Goal: Task Accomplishment & Management: Use online tool/utility

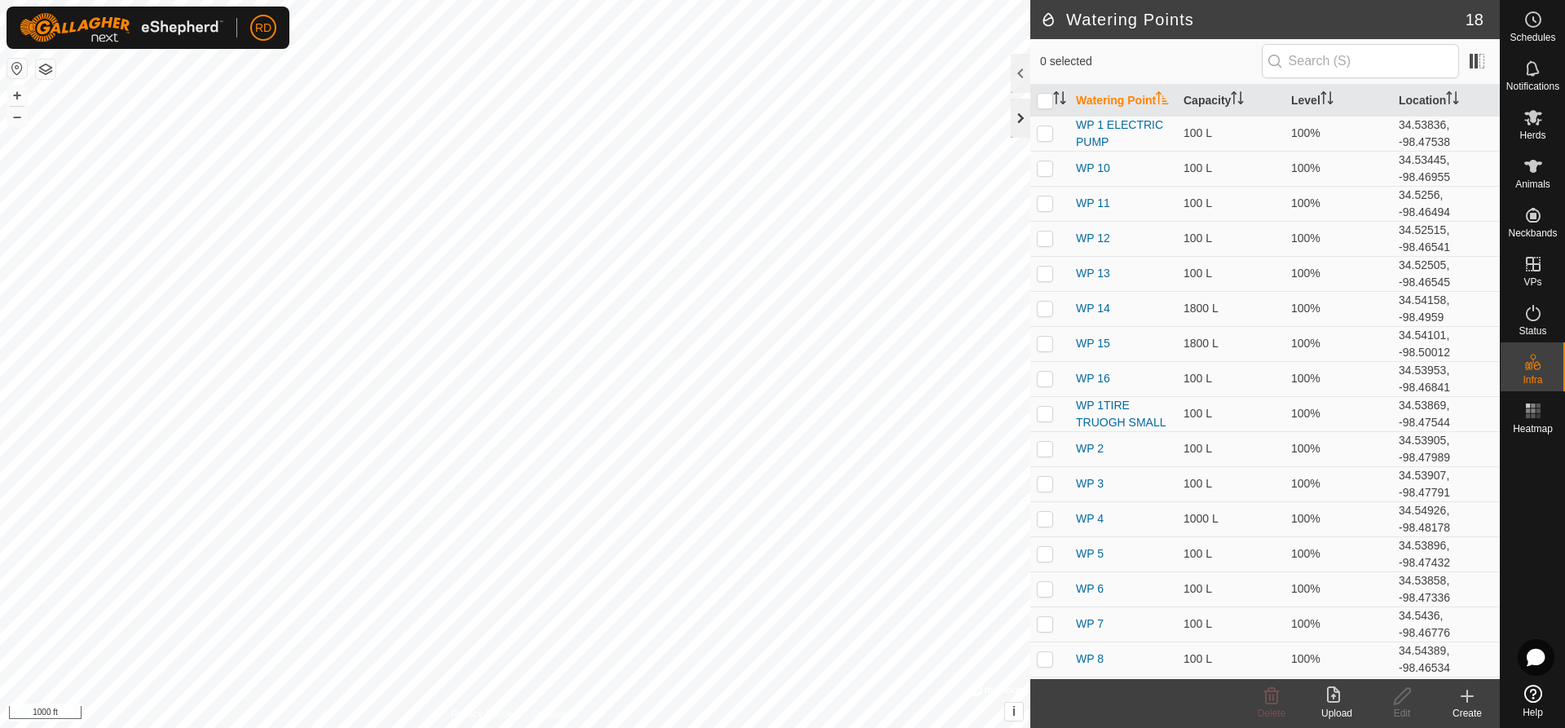
click at [1015, 115] on div at bounding box center [1021, 118] width 20 height 39
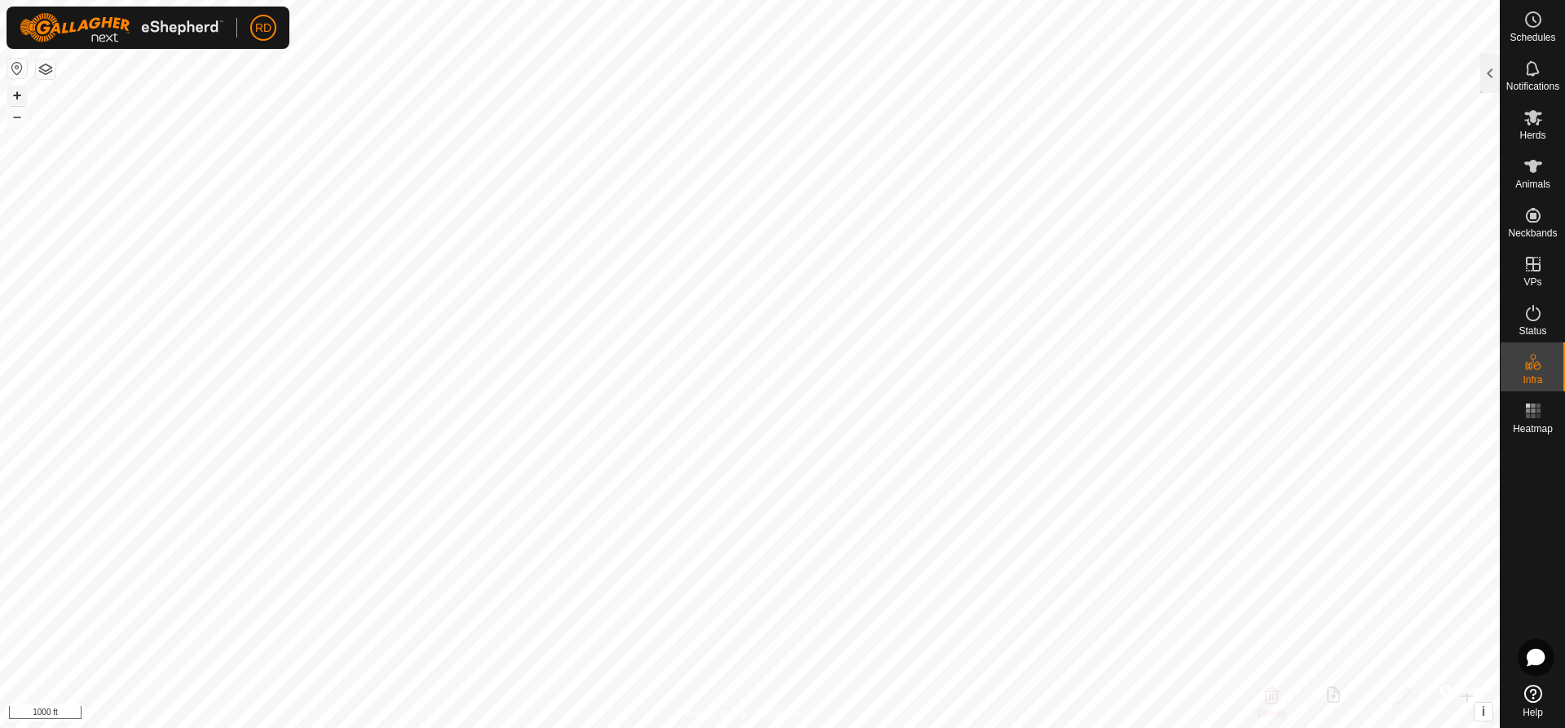
click at [24, 89] on button "+" at bounding box center [17, 96] width 20 height 20
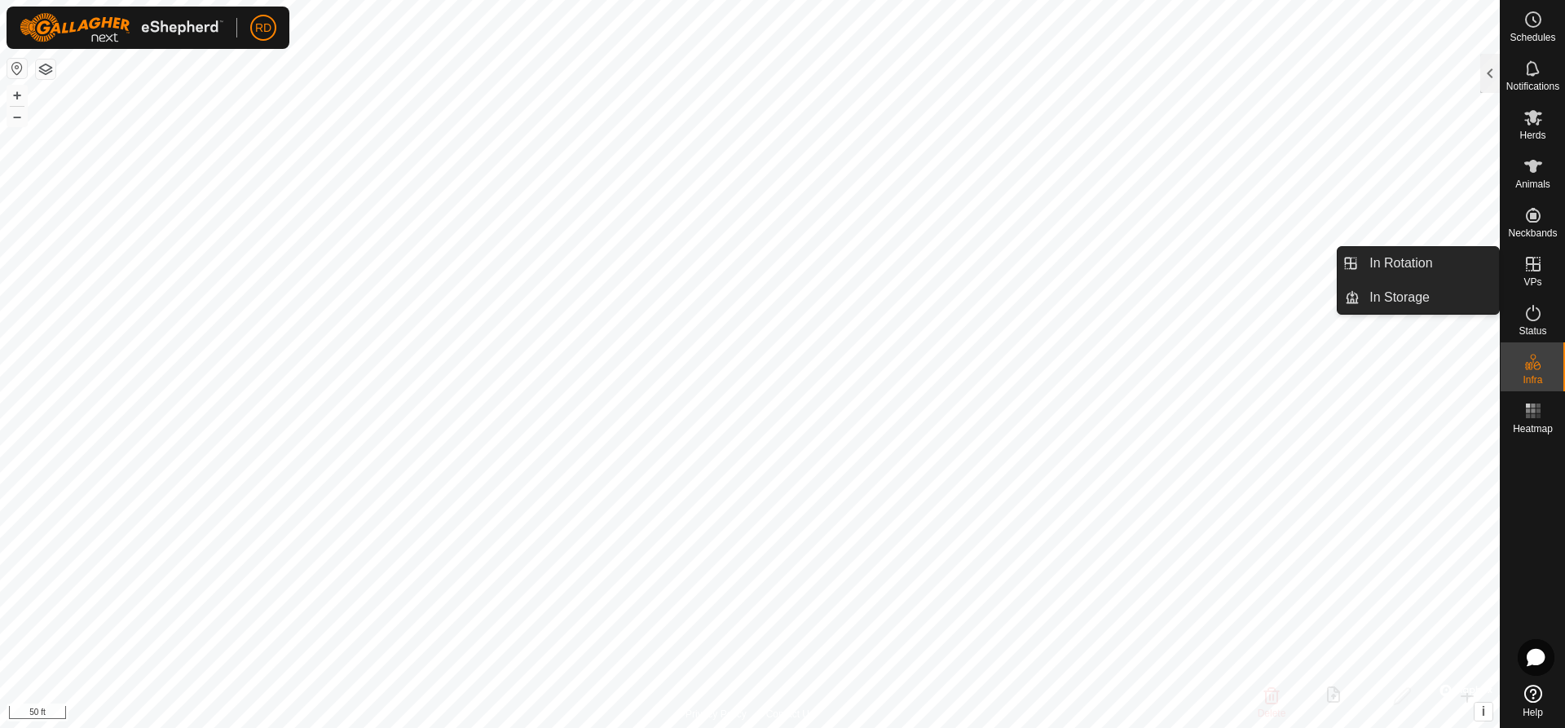
click at [1529, 265] on icon at bounding box center [1533, 264] width 15 height 15
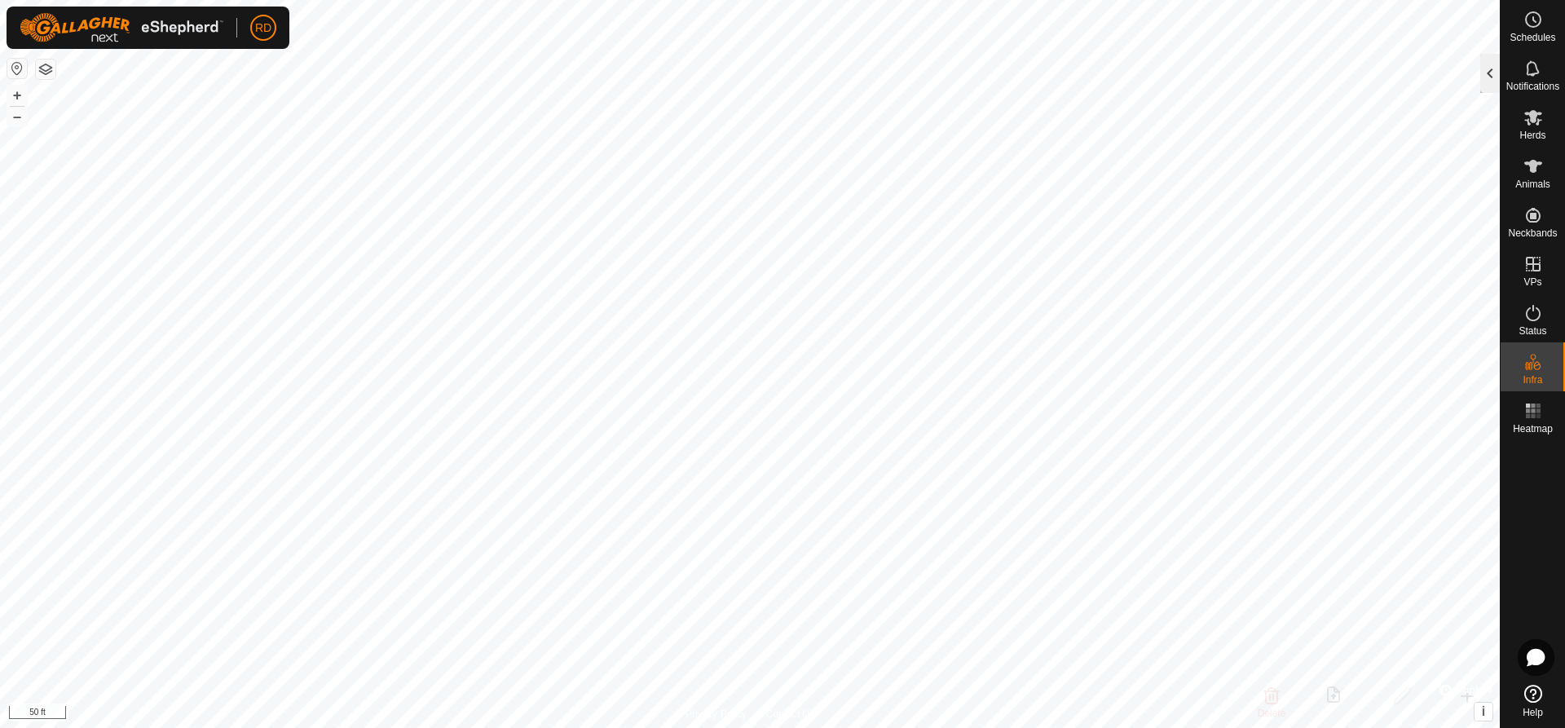
click at [1495, 73] on div at bounding box center [1490, 73] width 20 height 39
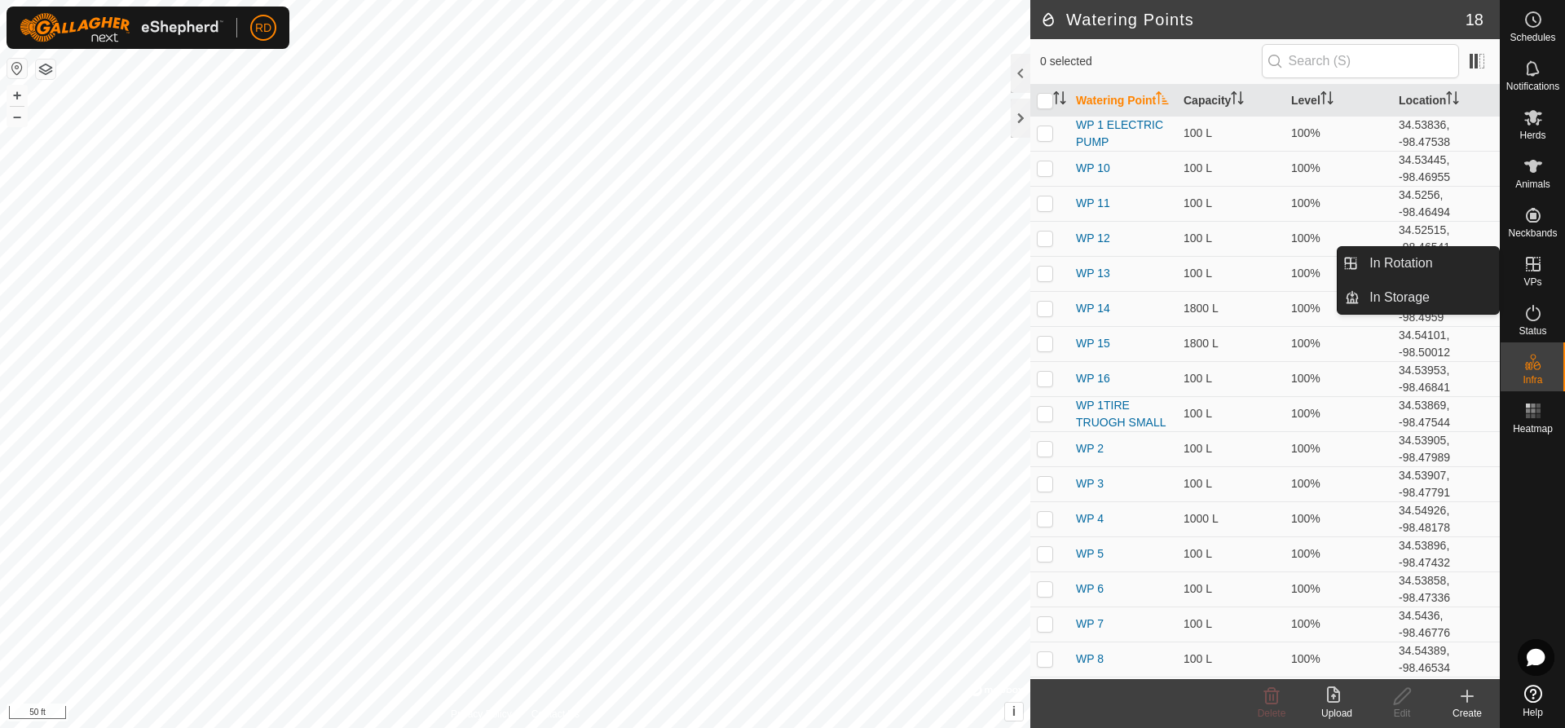
click at [1532, 263] on icon at bounding box center [1533, 264] width 15 height 15
click at [1435, 260] on link "In Rotation" at bounding box center [1429, 263] width 139 height 33
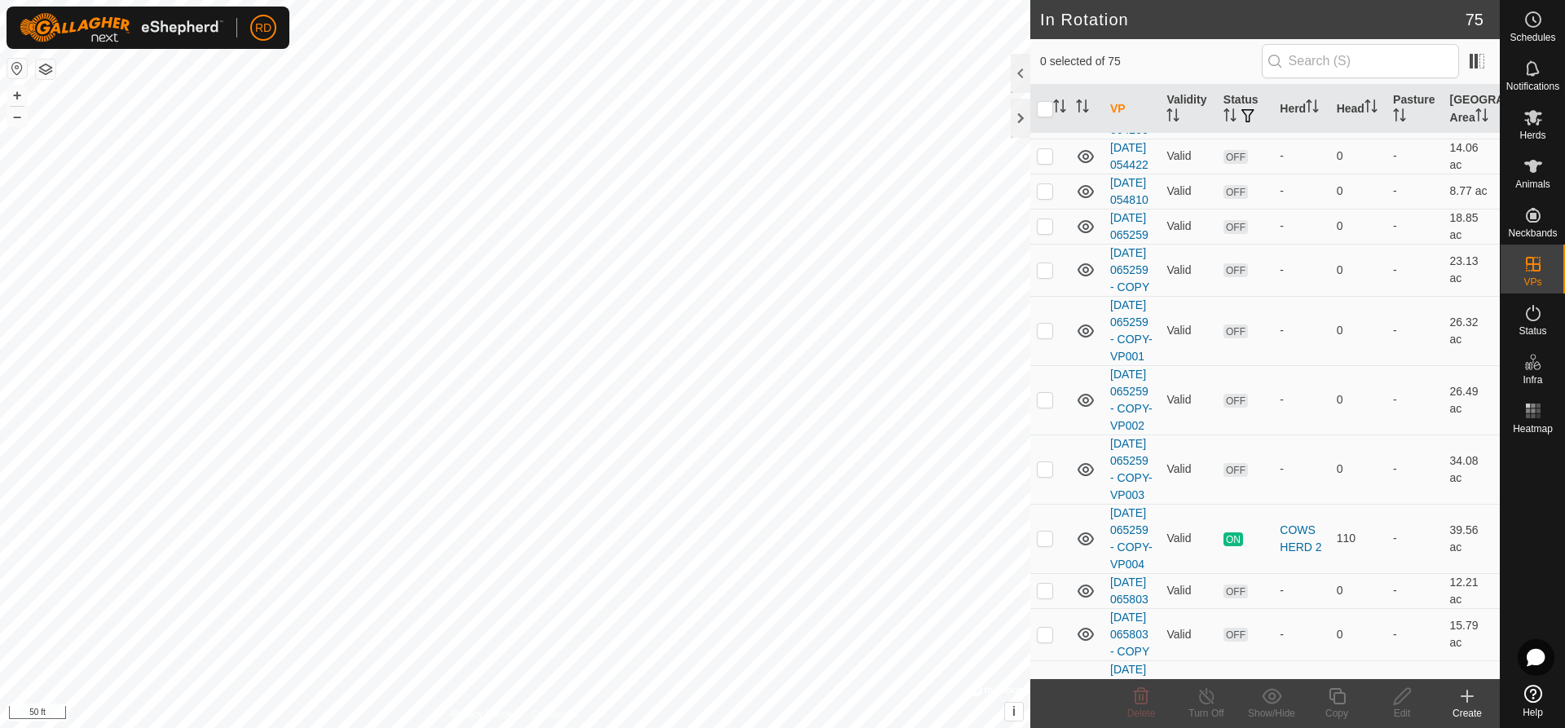
scroll to position [1284, 0]
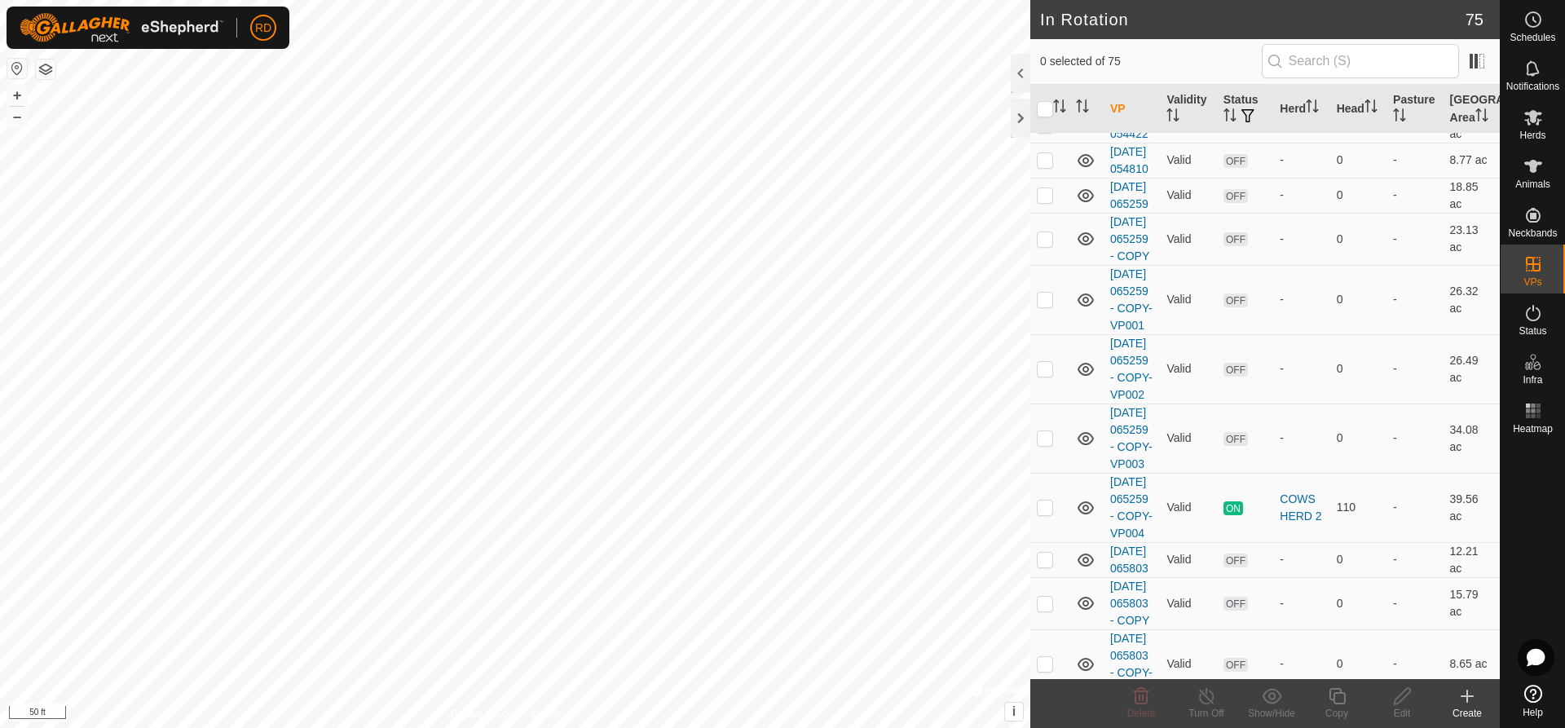
checkbox input "false"
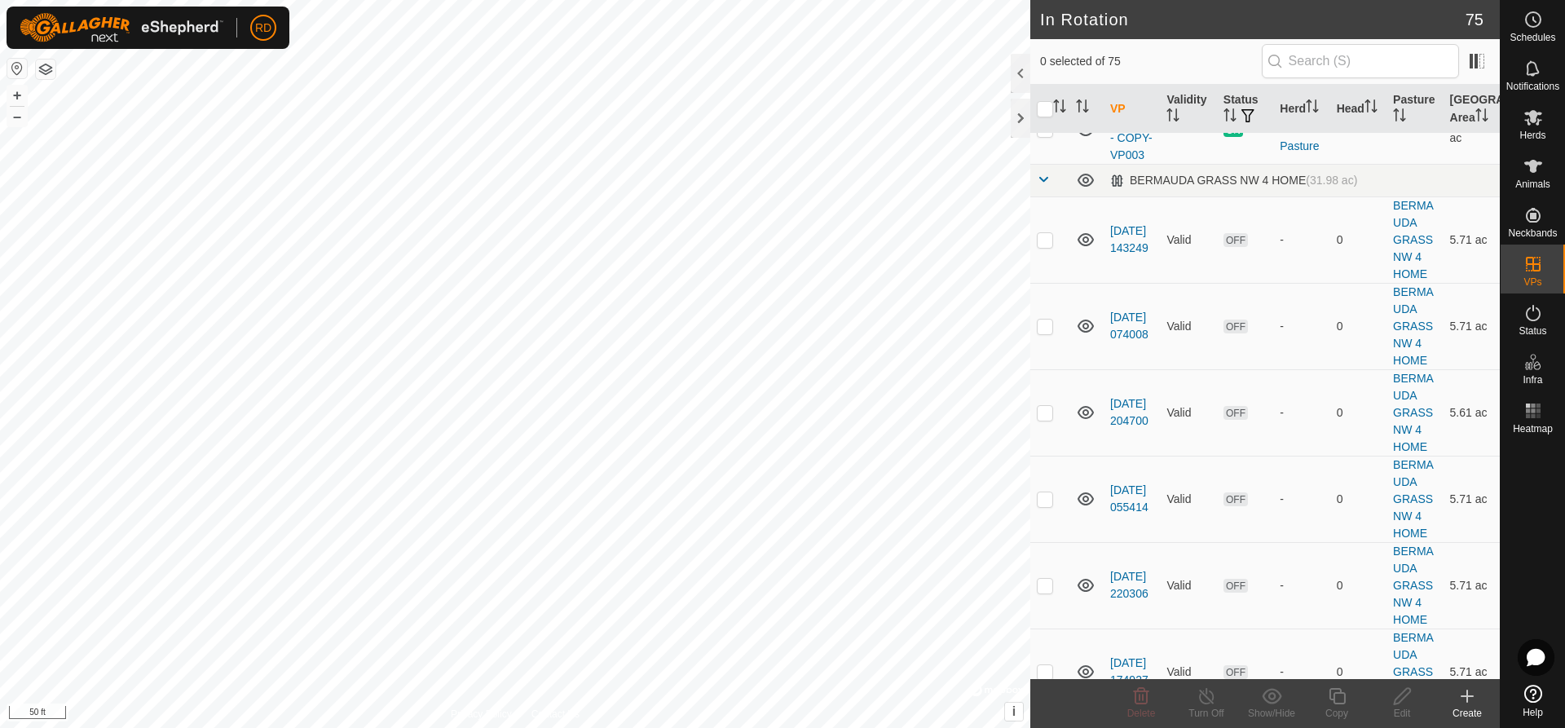
scroll to position [1973, 0]
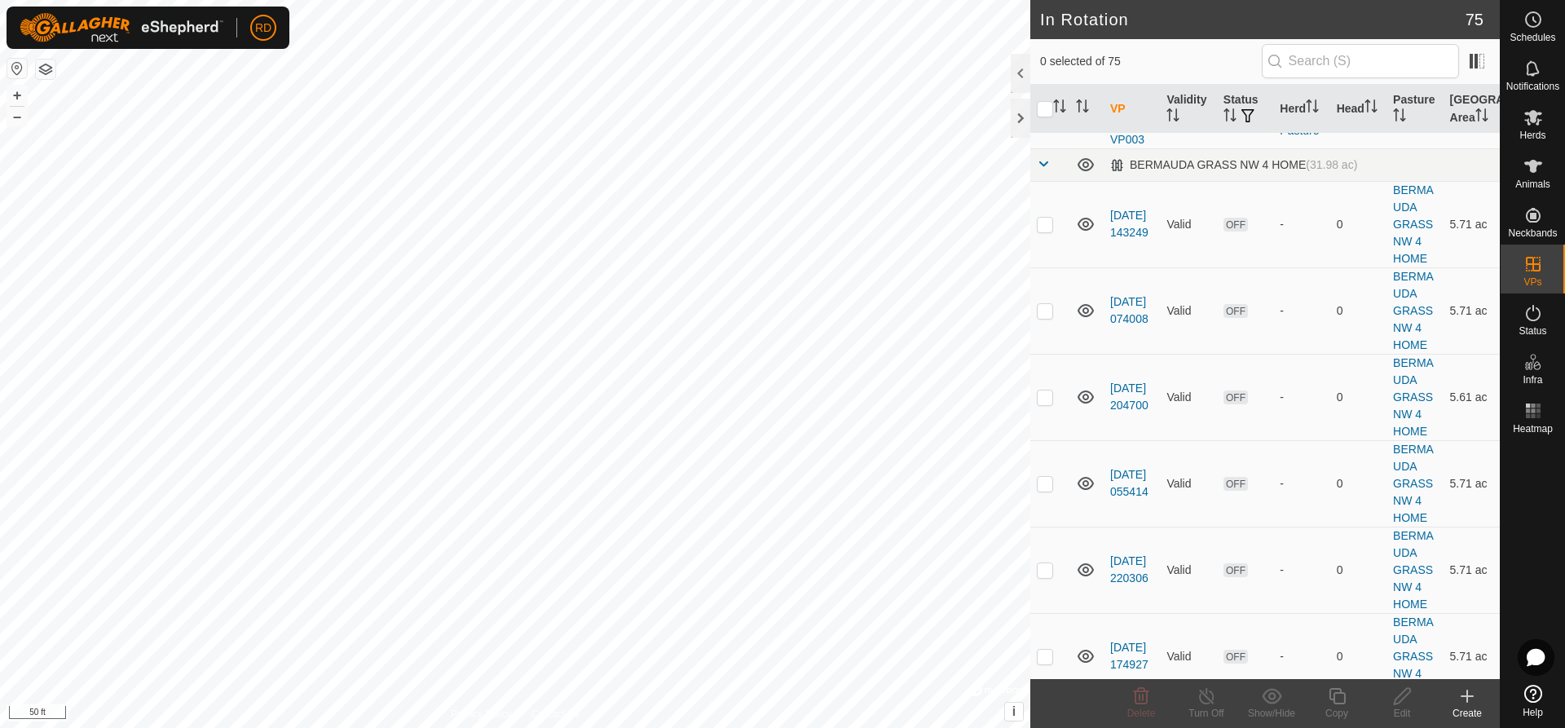
checkbox input "true"
click at [1334, 699] on icon at bounding box center [1337, 696] width 16 height 16
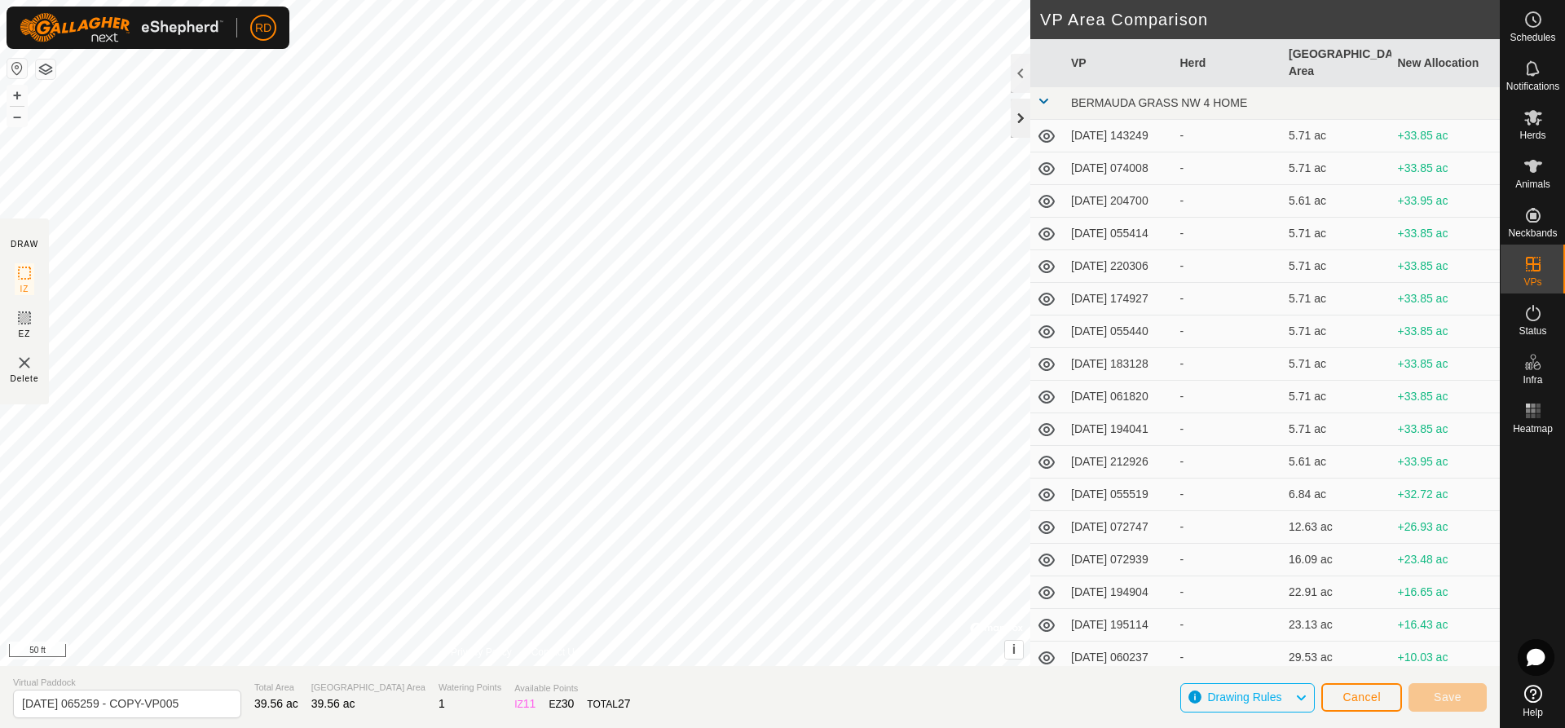
click at [1019, 117] on div at bounding box center [1021, 118] width 20 height 39
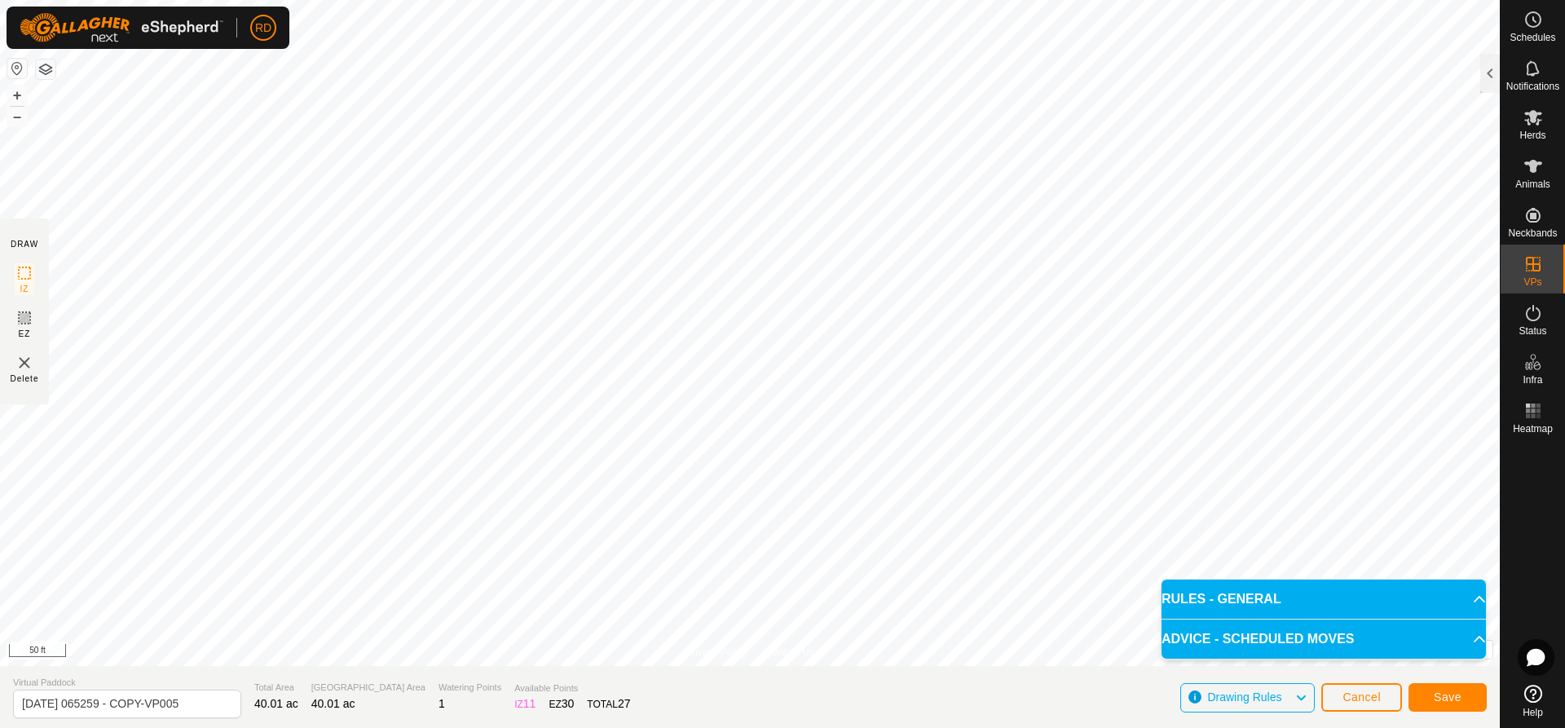
click at [687, 727] on html "RD Schedules Notifications Herds Animals Neckbands VPs Status Infra Heatmap Hel…" at bounding box center [782, 364] width 1565 height 728
click at [807, 727] on html "RD Schedules Notifications Herds Animals Neckbands VPs Status Infra Heatmap Hel…" at bounding box center [782, 364] width 1565 height 728
click at [644, 689] on div "DRAW IZ EZ Delete Privacy Policy Contact Us Segment length must be longer than …" at bounding box center [750, 364] width 1500 height 728
click at [642, 699] on div "DRAW IZ EZ Delete Privacy Policy Contact Us Segment length must be longer than …" at bounding box center [750, 364] width 1500 height 728
click at [1444, 691] on span "Save" at bounding box center [1448, 697] width 28 height 13
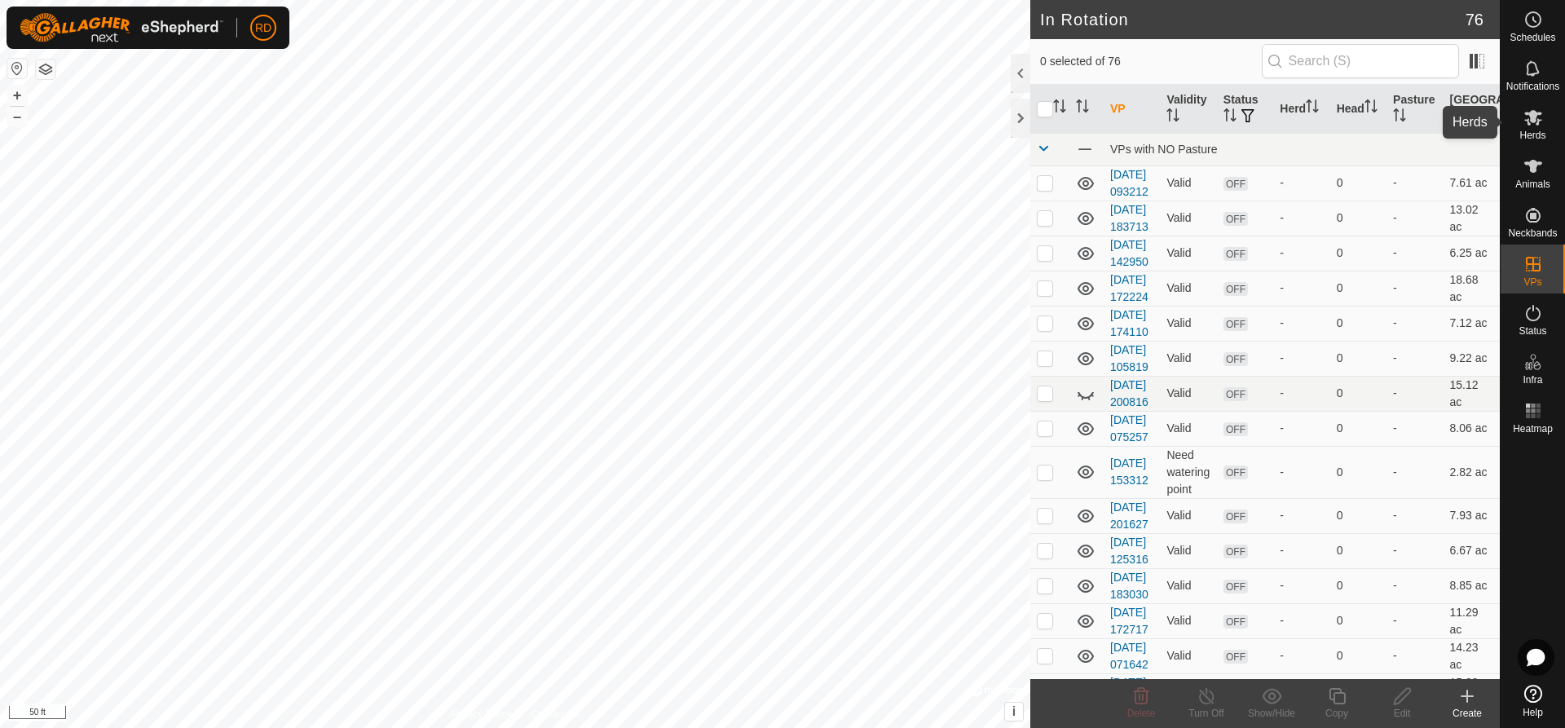
click at [1525, 126] on icon at bounding box center [1534, 118] width 20 height 20
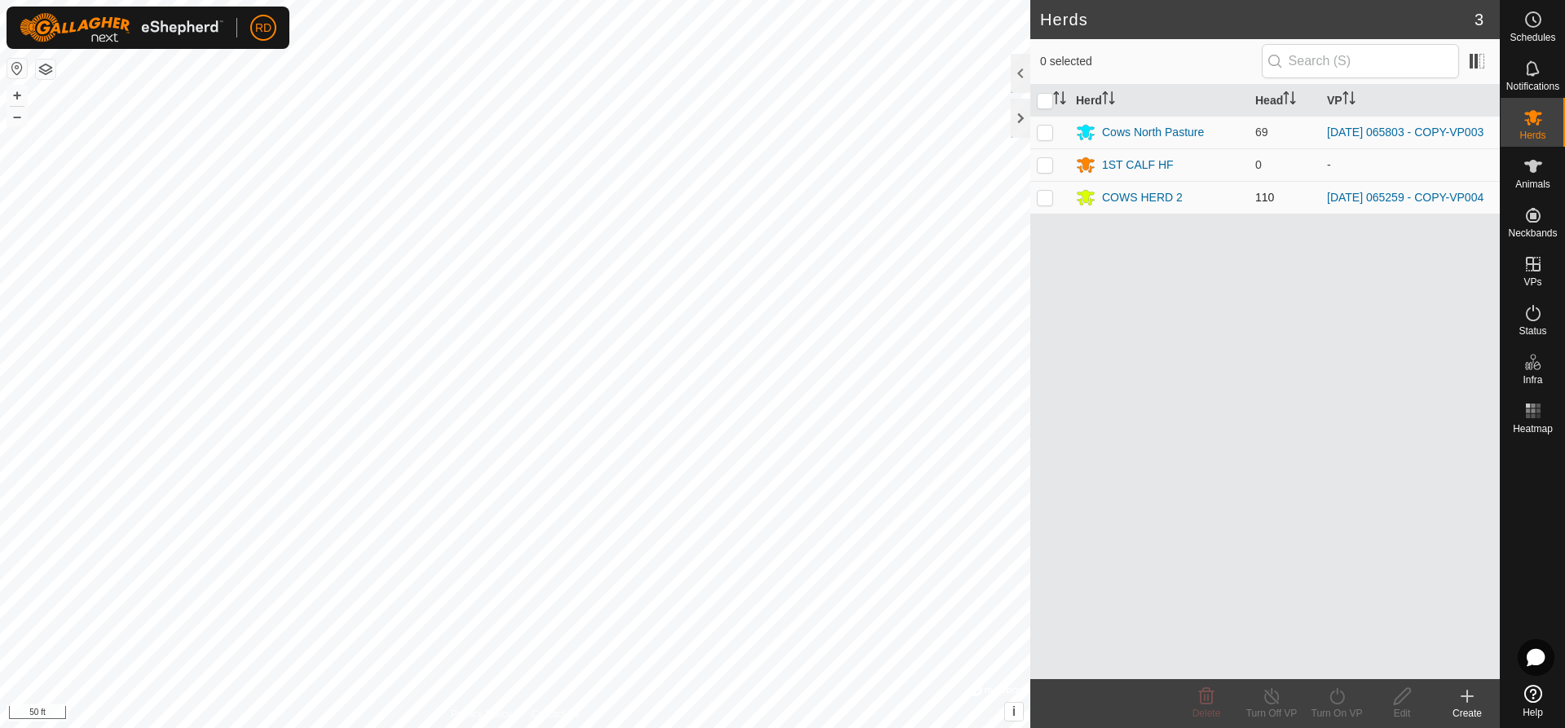
click at [1047, 201] on p-checkbox at bounding box center [1045, 197] width 16 height 13
checkbox input "true"
click at [1342, 706] on div "Turn On VP" at bounding box center [1336, 703] width 65 height 49
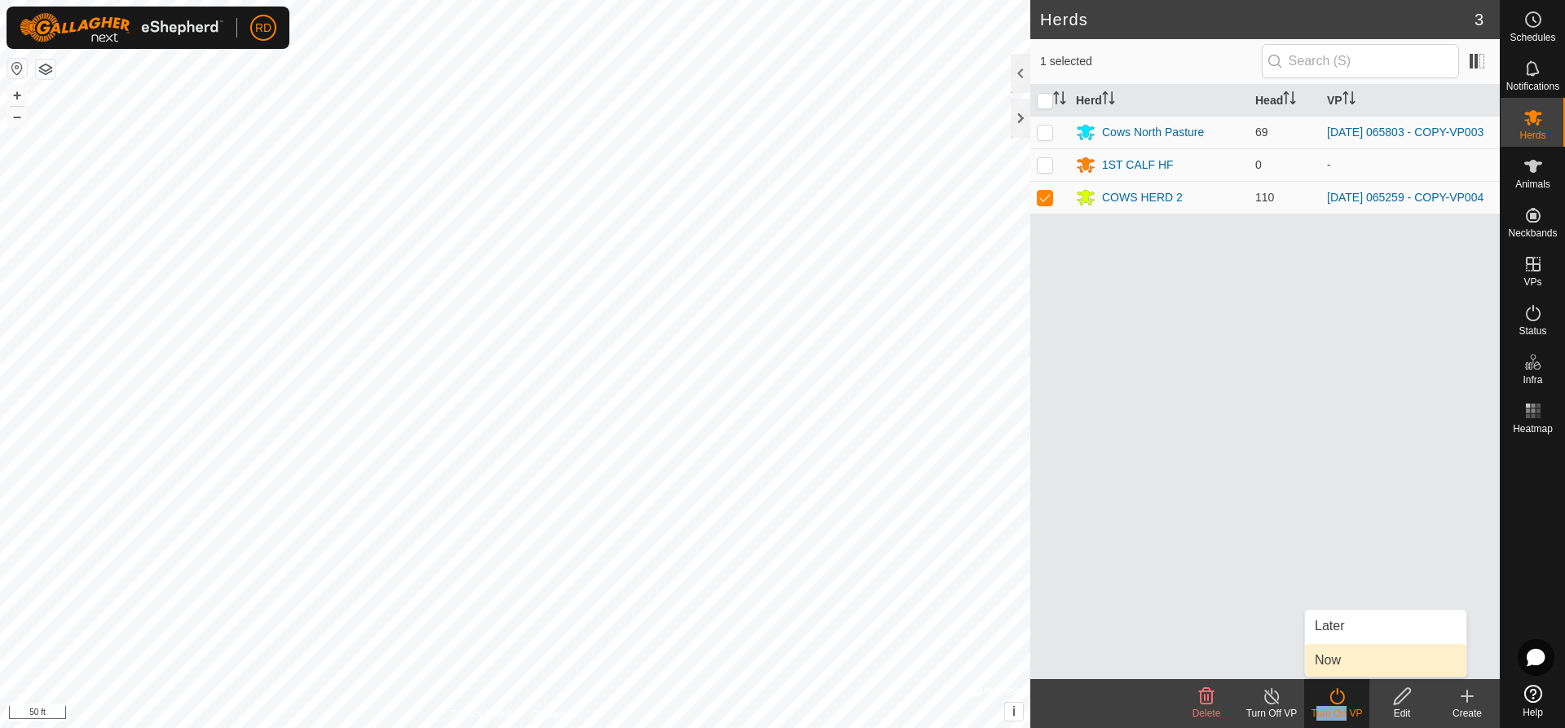
click at [1331, 664] on link "Now" at bounding box center [1385, 660] width 161 height 33
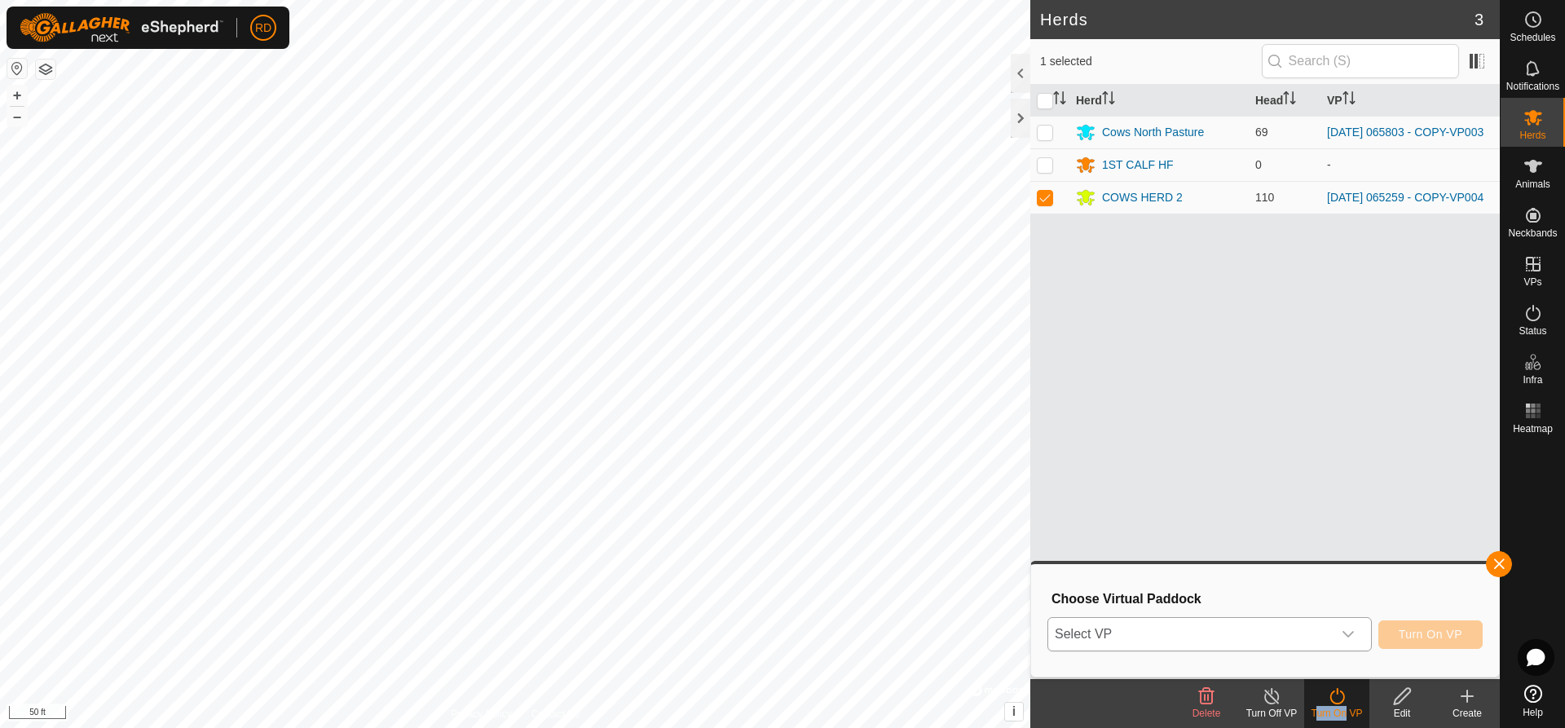
click at [1348, 631] on icon "dropdown trigger" at bounding box center [1348, 634] width 13 height 13
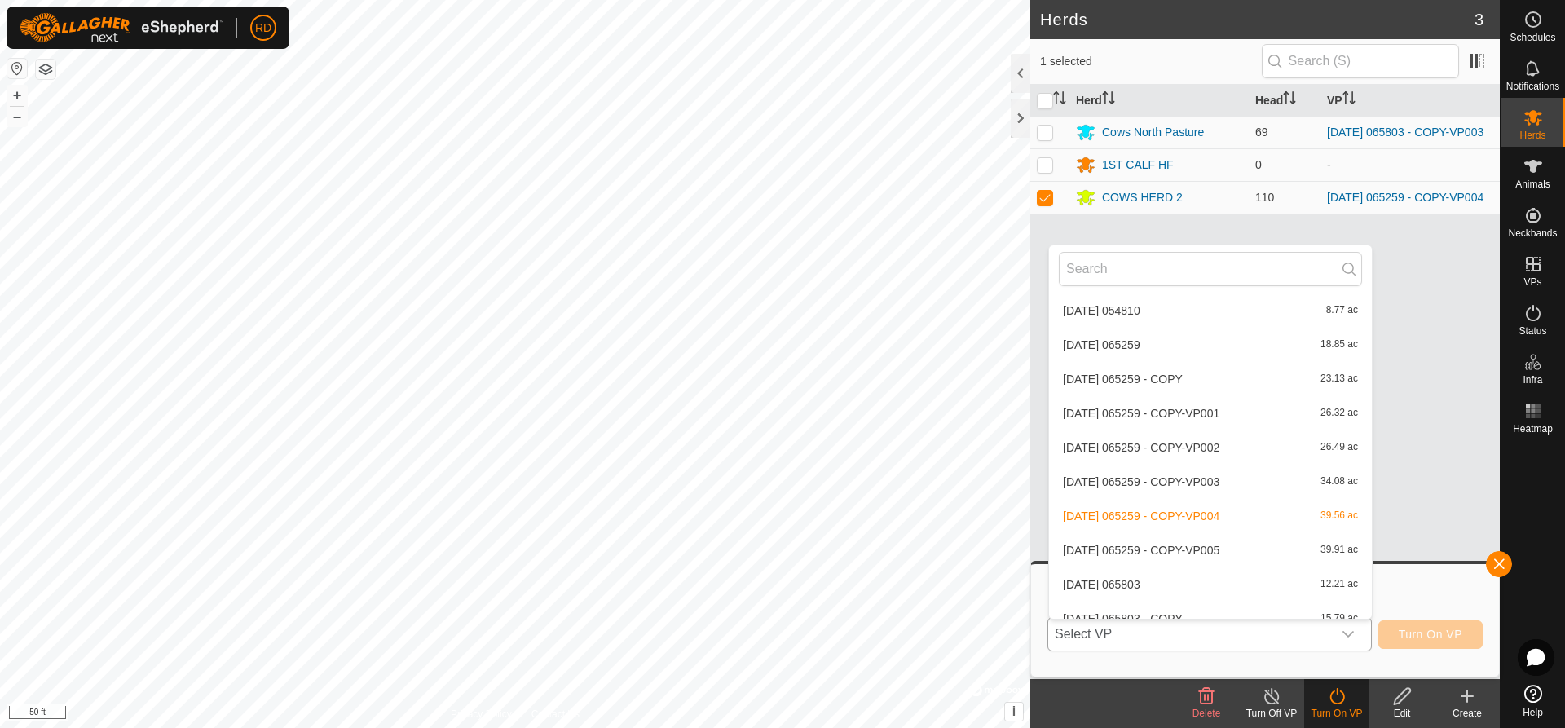
scroll to position [1242, 0]
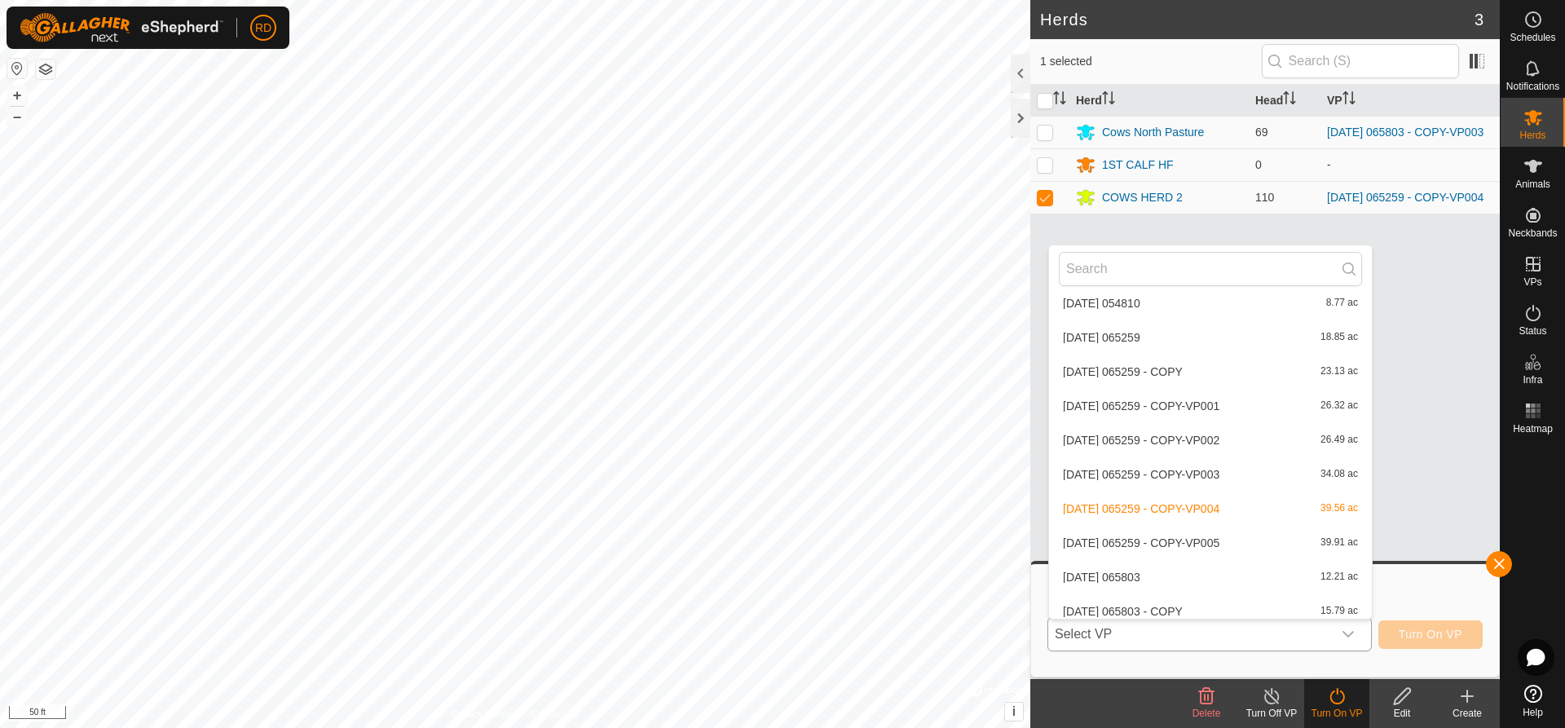
click at [1154, 543] on li "[DATE] 065259 - COPY-VP005 39.91 ac" at bounding box center [1210, 543] width 323 height 33
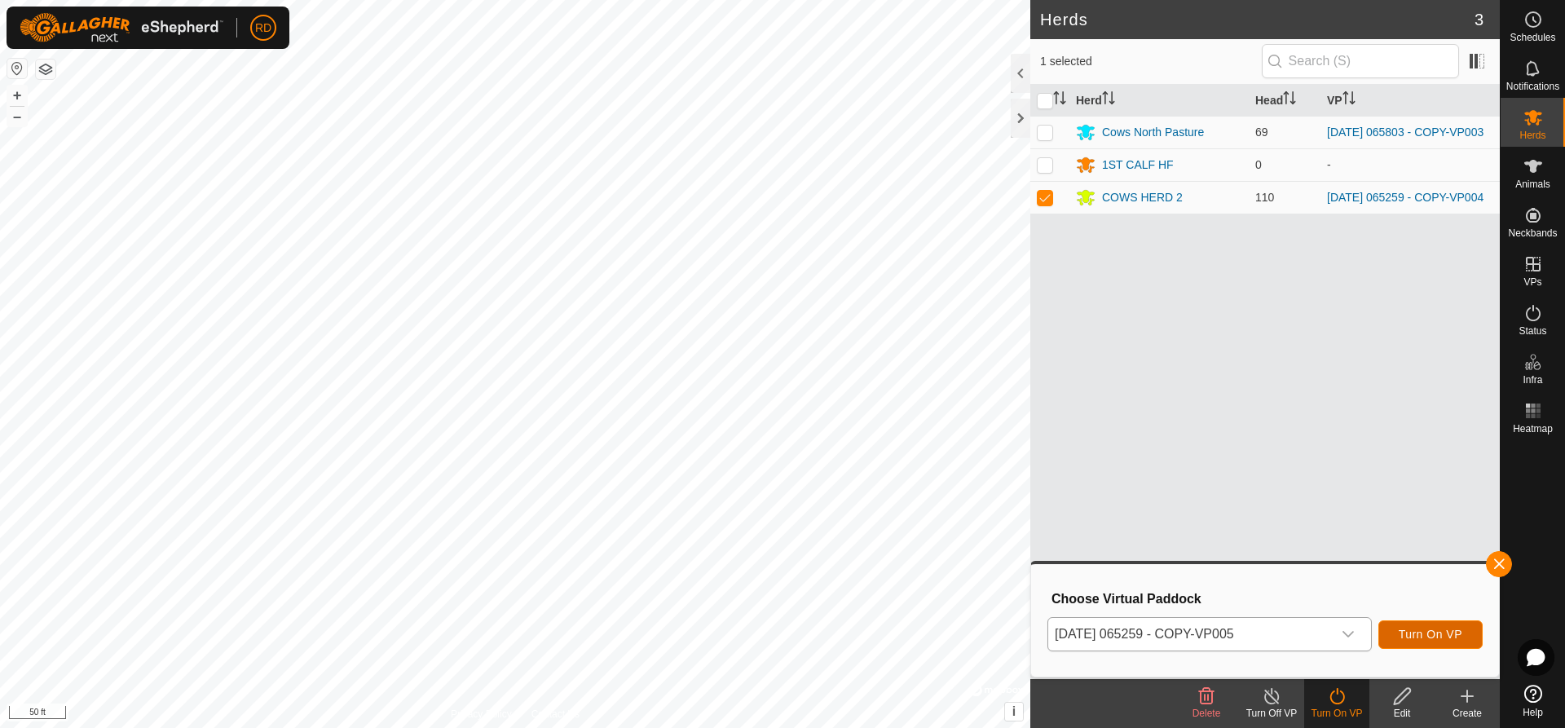
click at [1430, 631] on span "Turn On VP" at bounding box center [1431, 634] width 64 height 13
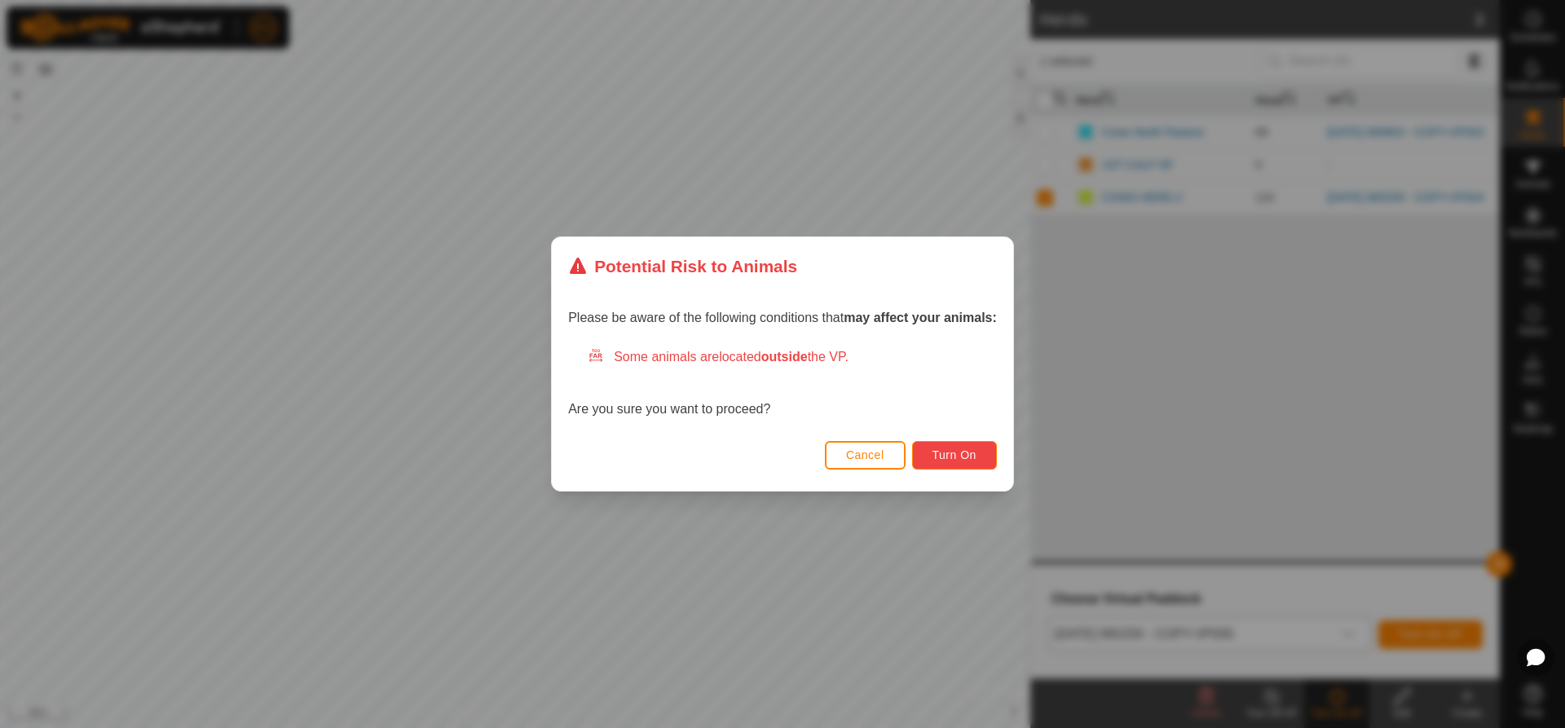
click at [967, 465] on button "Turn On" at bounding box center [954, 455] width 85 height 29
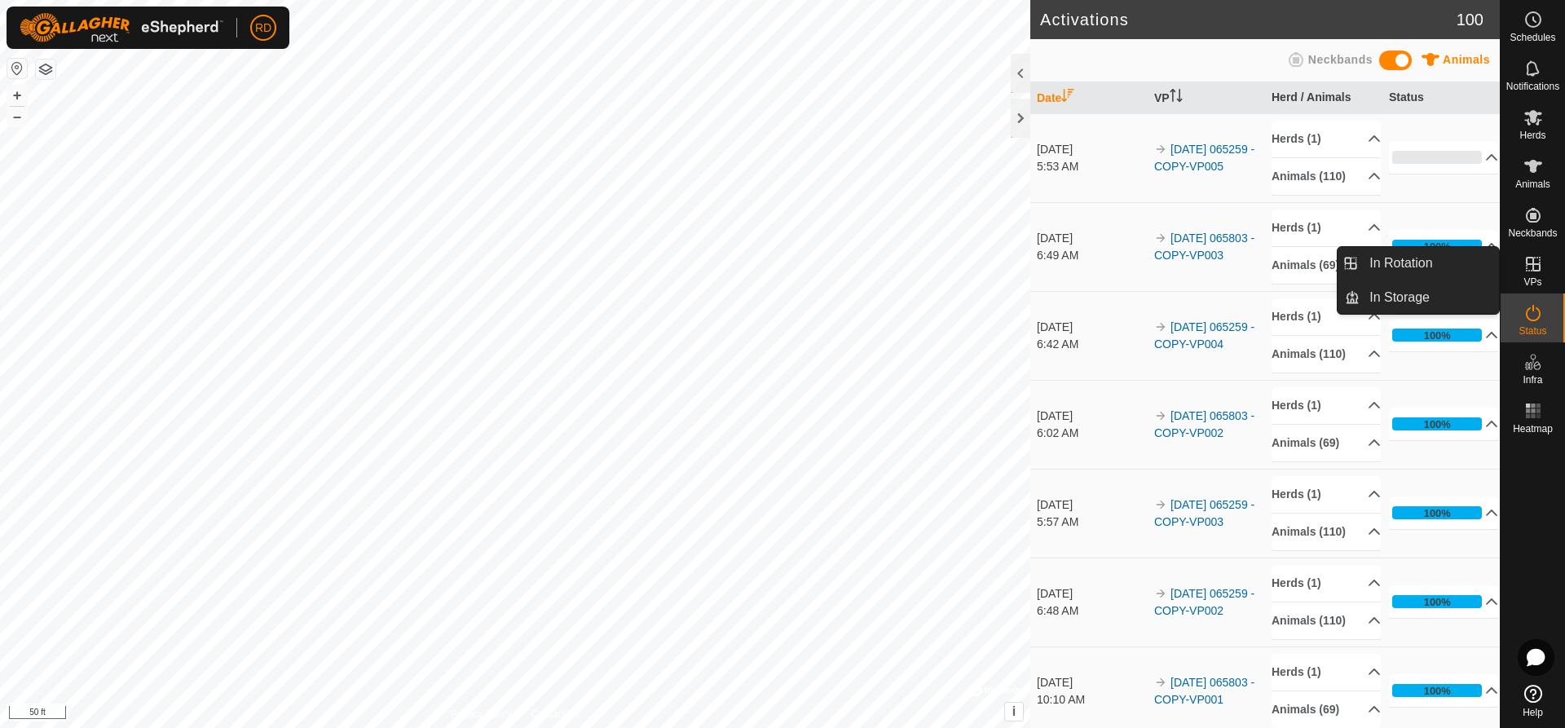
click at [1534, 267] on icon at bounding box center [1534, 264] width 20 height 20
click at [1417, 258] on link "In Rotation" at bounding box center [1429, 263] width 139 height 33
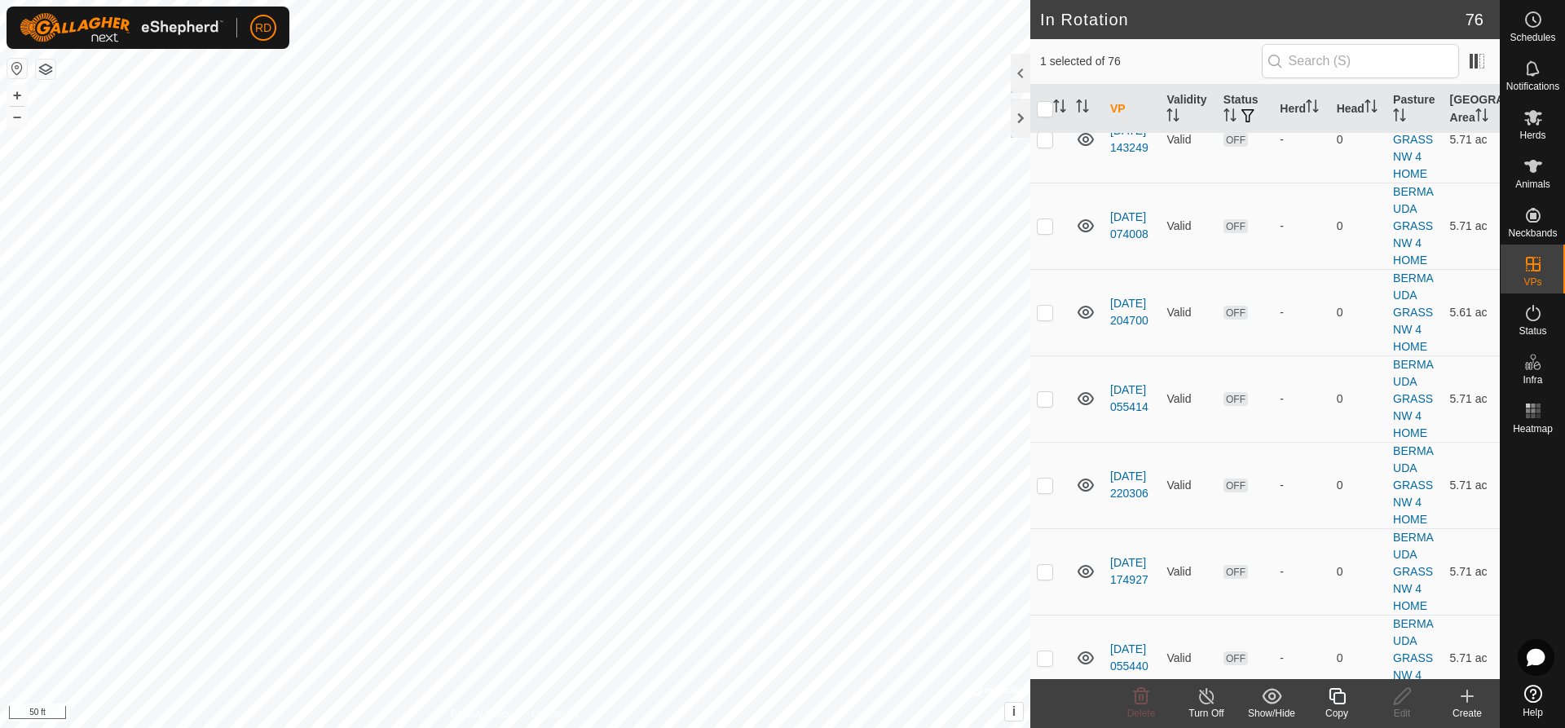
scroll to position [2166, 0]
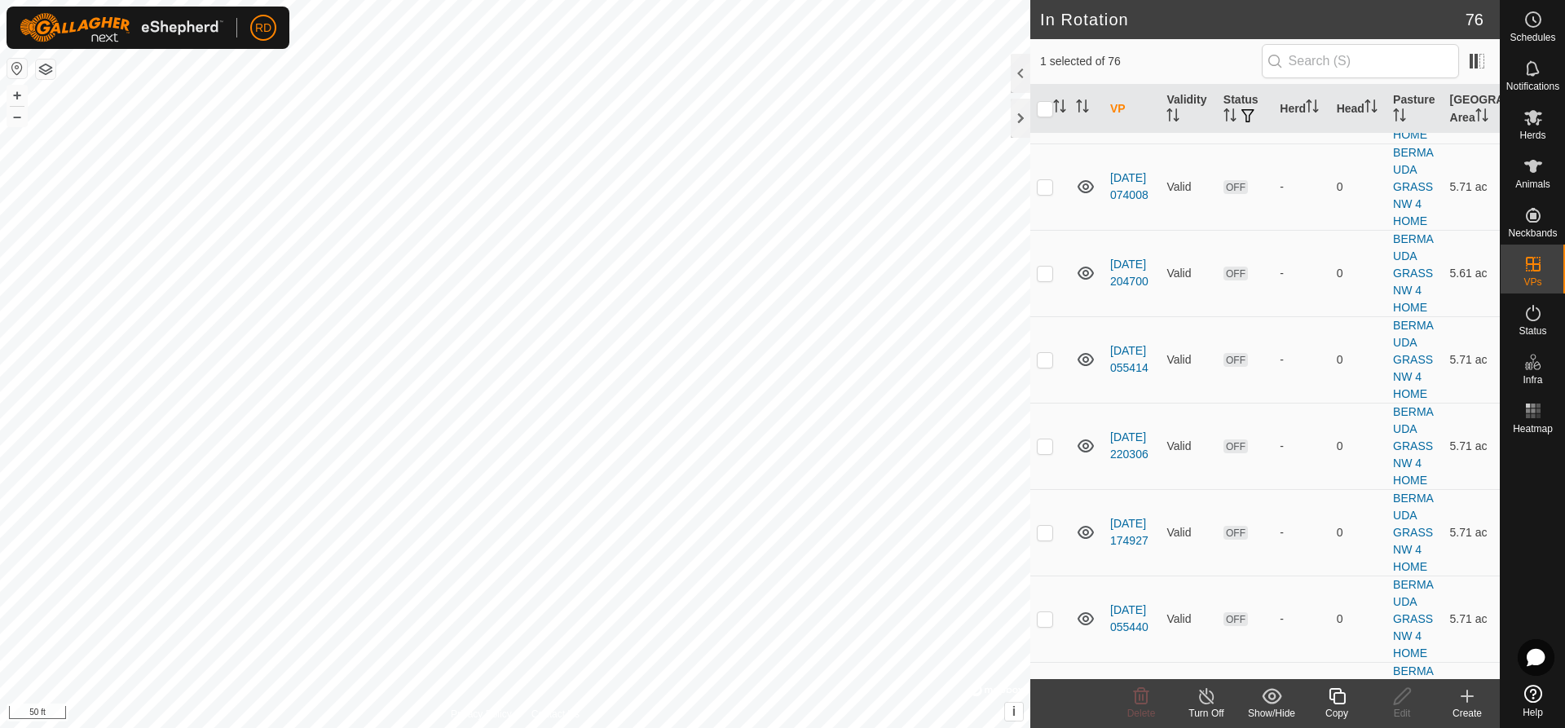
checkbox input "false"
click at [15, 90] on button "+" at bounding box center [17, 96] width 20 height 20
click at [17, 121] on button "–" at bounding box center [17, 117] width 20 height 20
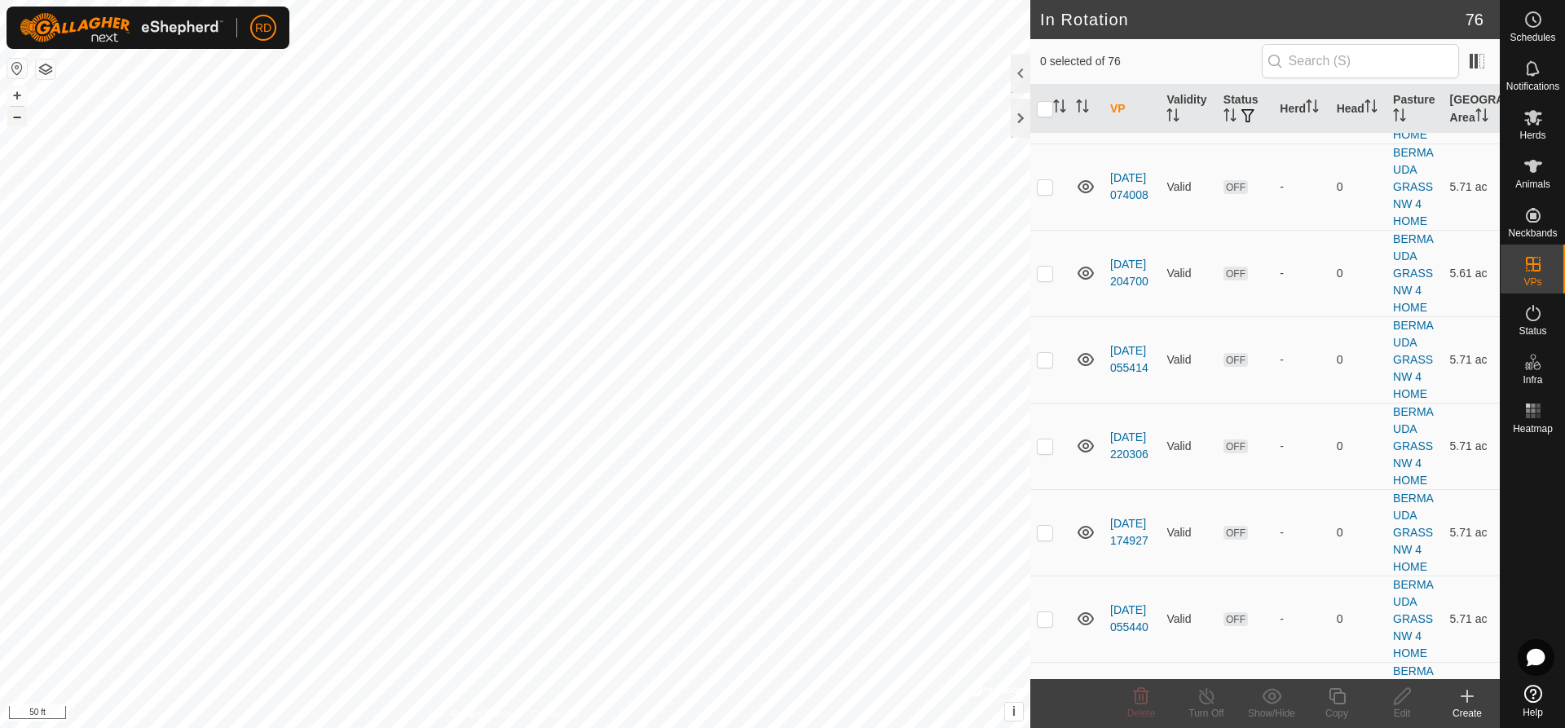
click at [17, 121] on button "–" at bounding box center [17, 117] width 20 height 20
click at [19, 121] on button "–" at bounding box center [17, 117] width 20 height 20
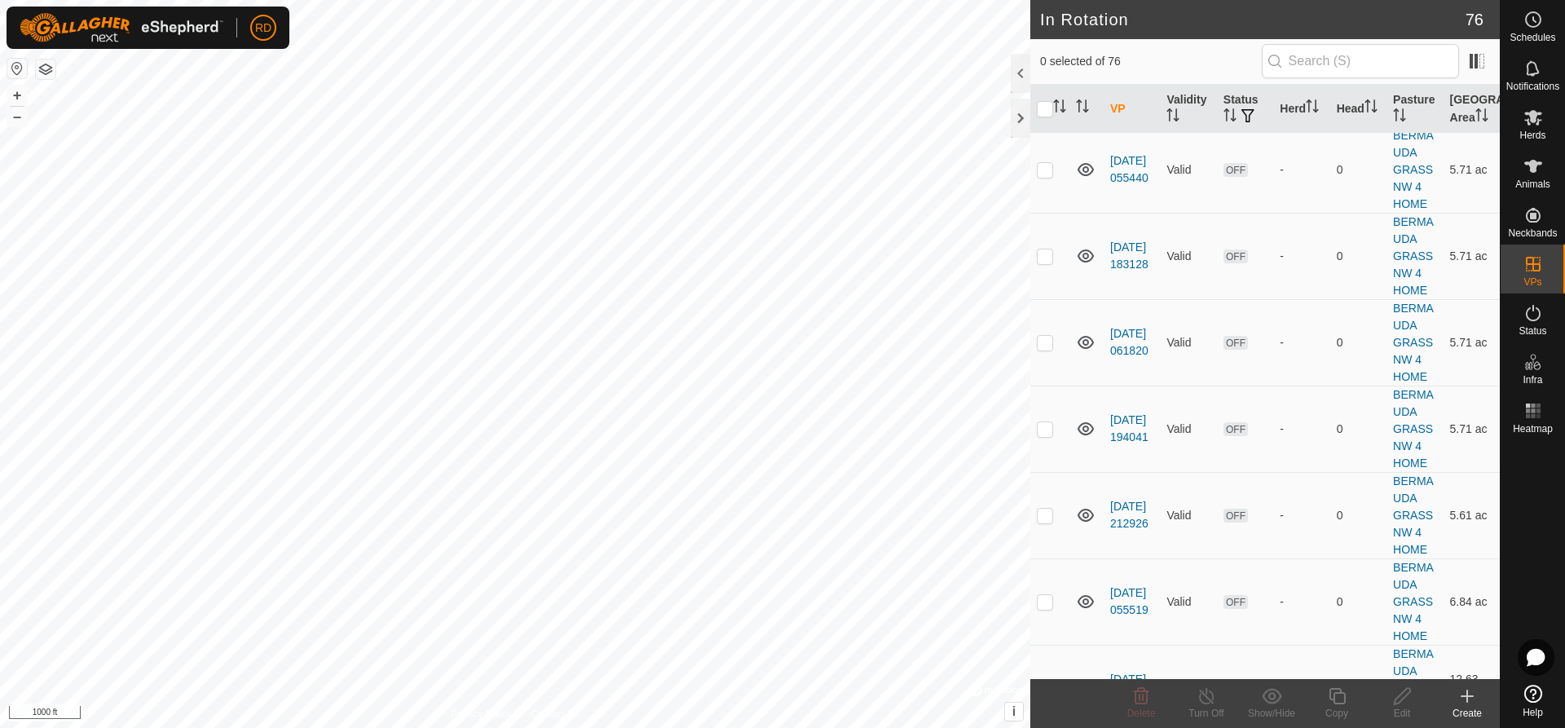
scroll to position [2632, 0]
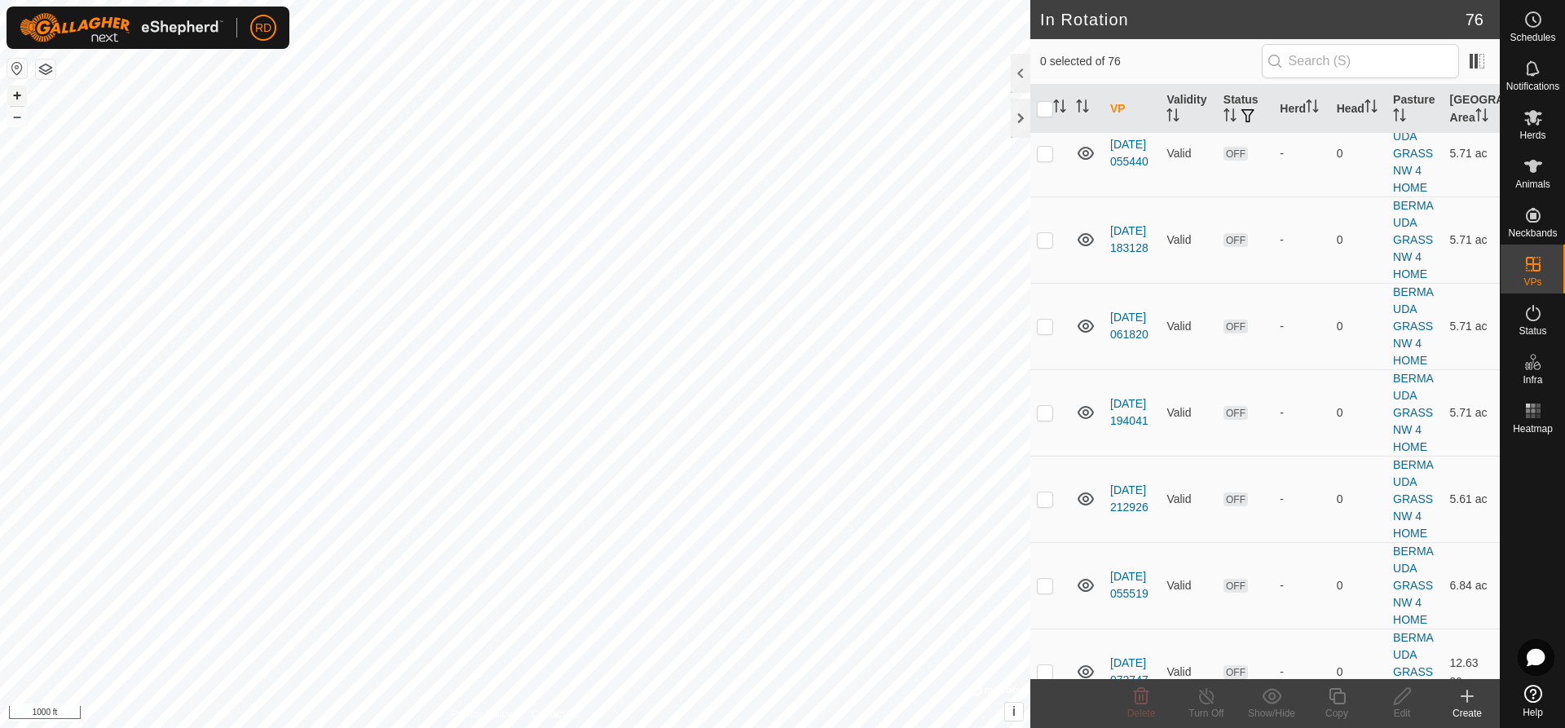
click at [19, 95] on button "+" at bounding box center [17, 96] width 20 height 20
click at [20, 95] on button "+" at bounding box center [17, 96] width 20 height 20
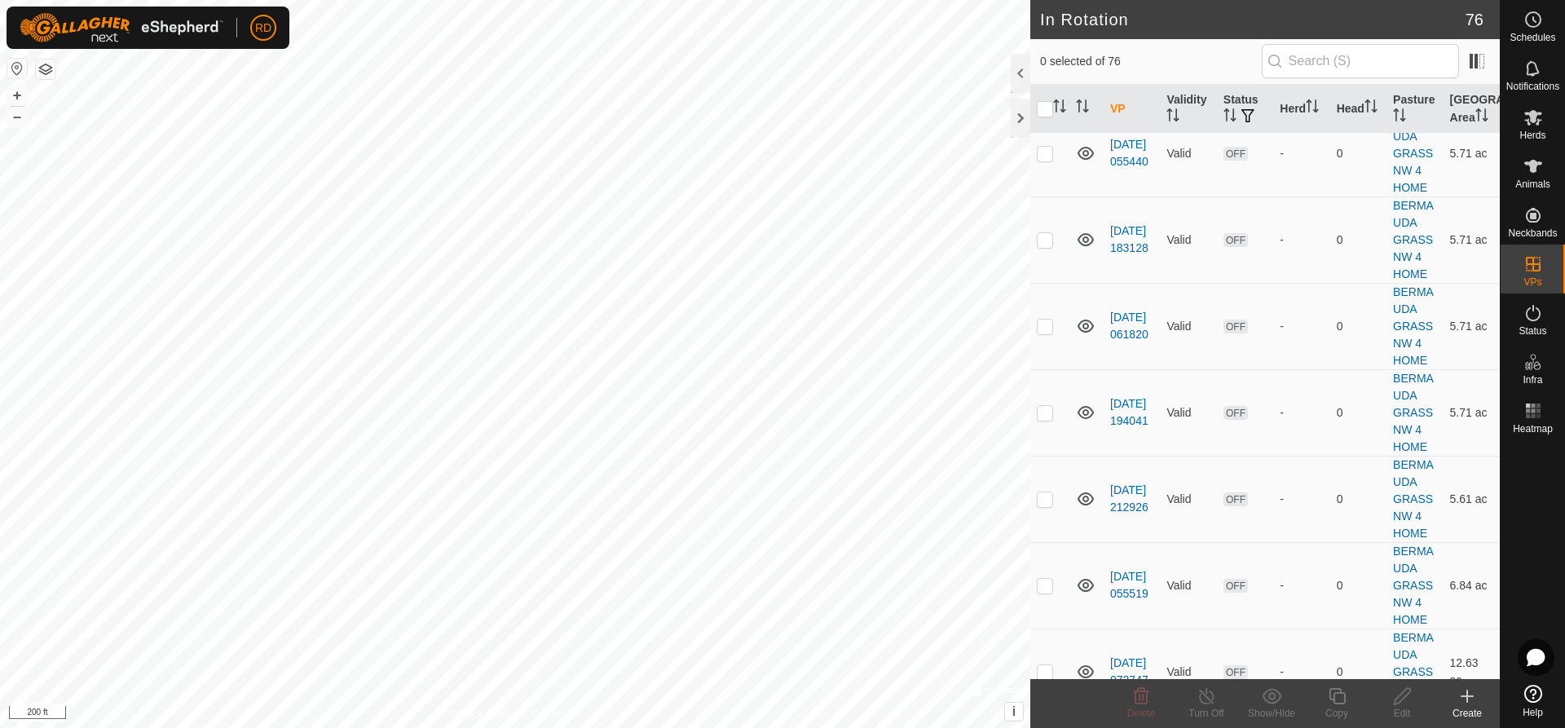
checkbox input "true"
click at [1341, 701] on icon at bounding box center [1337, 696] width 20 height 20
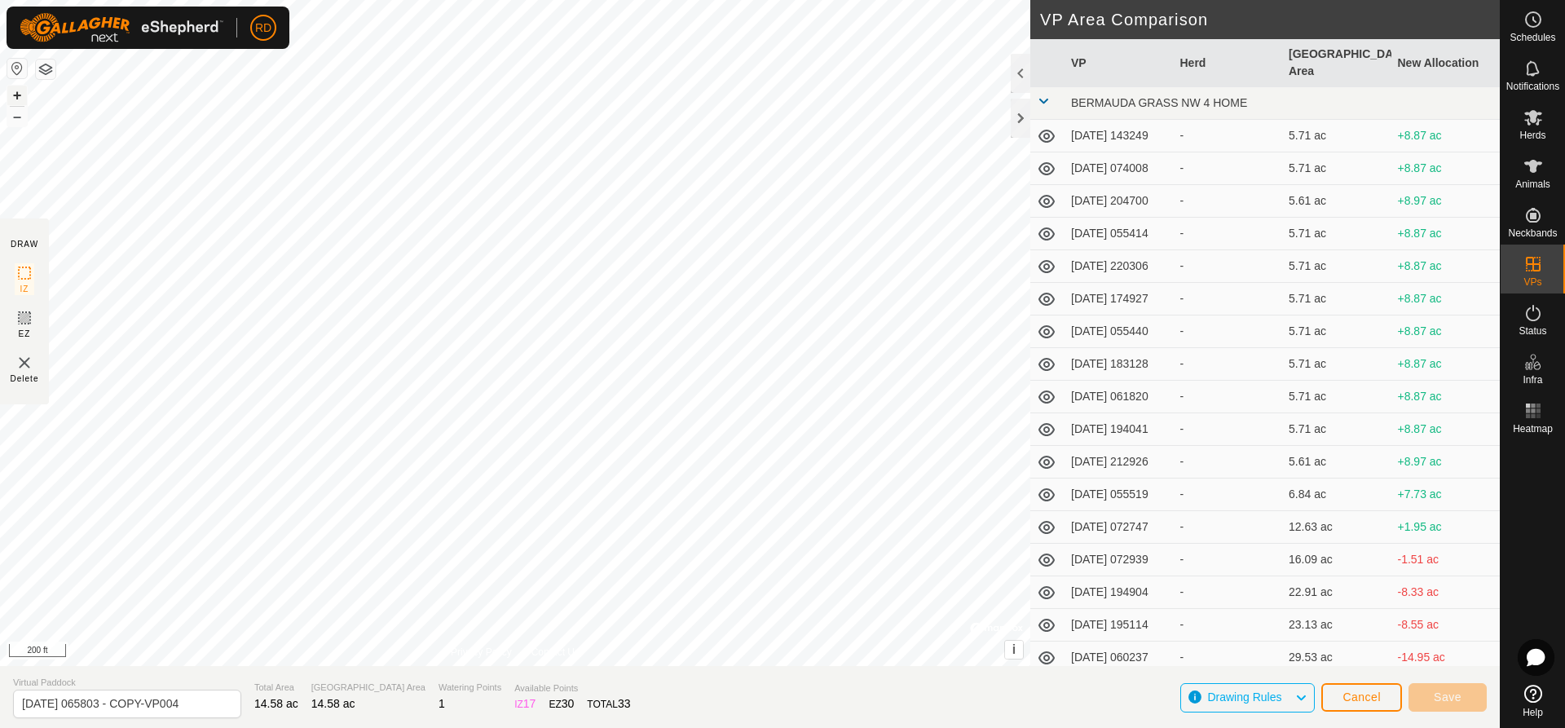
click at [7, 93] on button "+" at bounding box center [17, 96] width 20 height 20
click at [8, 93] on button "+" at bounding box center [17, 96] width 20 height 20
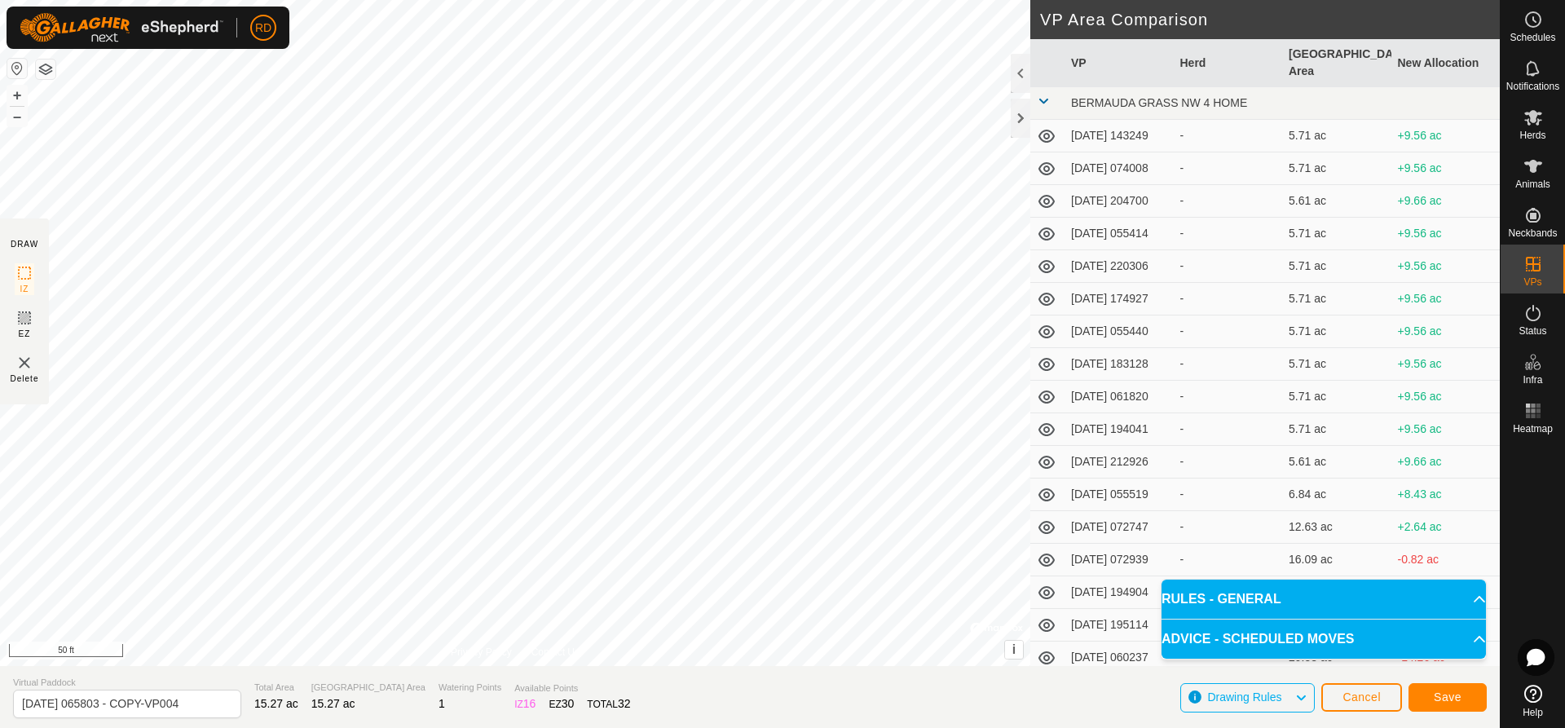
click at [399, 727] on html "RD Schedules Notifications Herds Animals Neckbands VPs Status Infra Heatmap Hel…" at bounding box center [782, 364] width 1565 height 728
click at [406, 727] on html "RD Schedules Notifications Herds Animals Neckbands VPs Status Infra Heatmap Hel…" at bounding box center [782, 364] width 1565 height 728
click at [398, 727] on html "RD Schedules Notifications Herds Animals Neckbands VPs Status Infra Heatmap Hel…" at bounding box center [782, 364] width 1565 height 728
click at [663, 727] on html "RD Schedules Notifications Herds Animals Neckbands VPs Status Infra Heatmap Hel…" at bounding box center [782, 364] width 1565 height 728
click at [1452, 698] on span "Save" at bounding box center [1448, 697] width 28 height 13
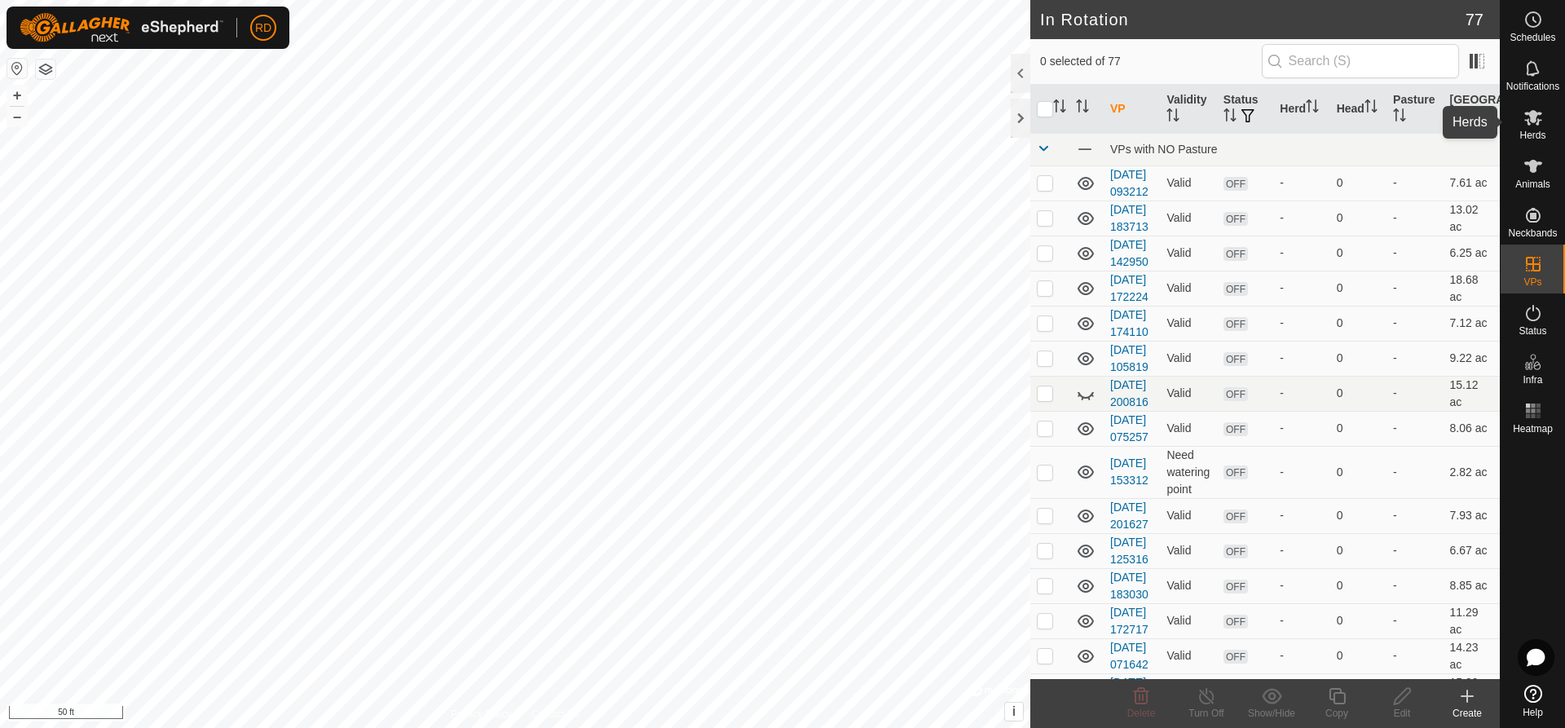
click at [1532, 127] on es-mob-svg-icon at bounding box center [1533, 117] width 29 height 26
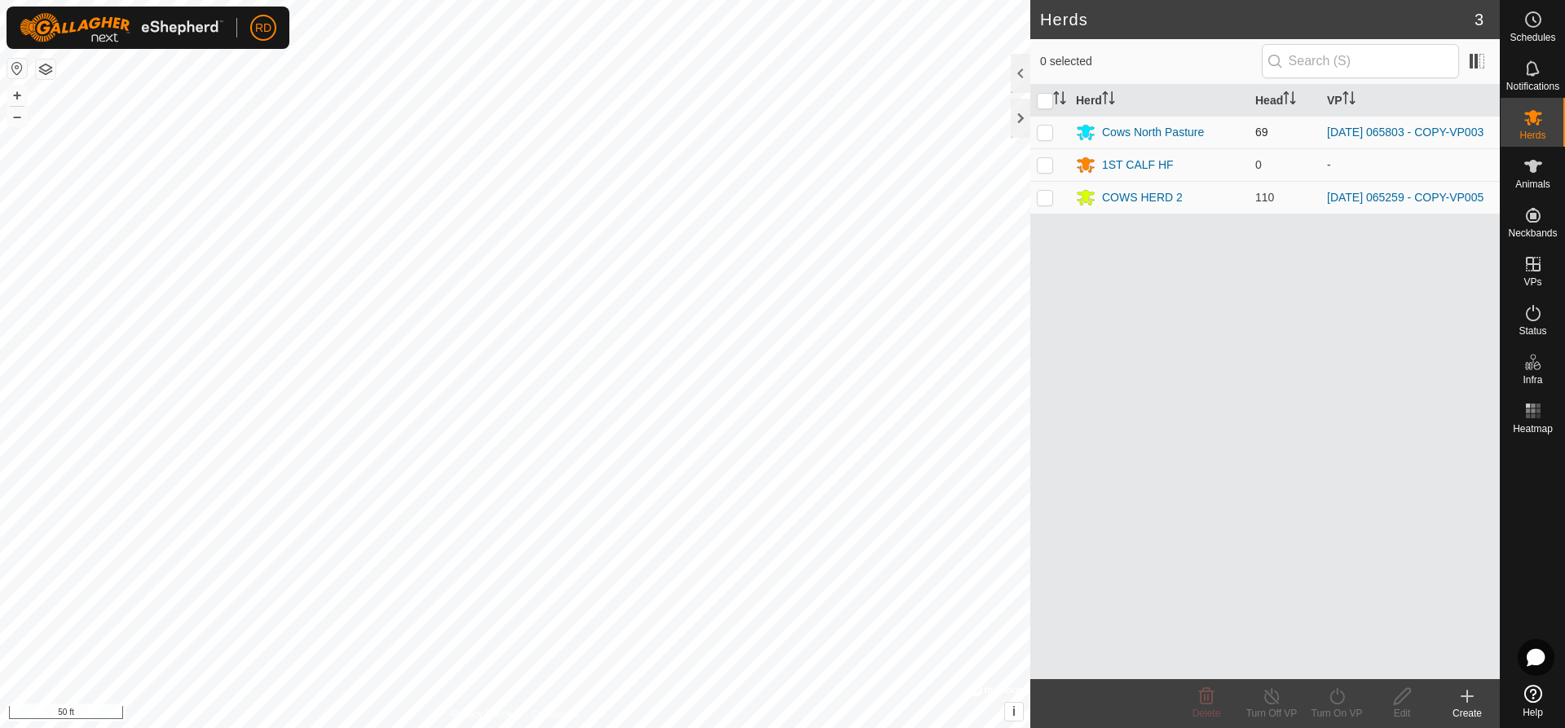
click at [1048, 130] on p-checkbox at bounding box center [1045, 132] width 16 height 13
checkbox input "true"
click at [1349, 706] on div "Turn On VP" at bounding box center [1336, 713] width 65 height 15
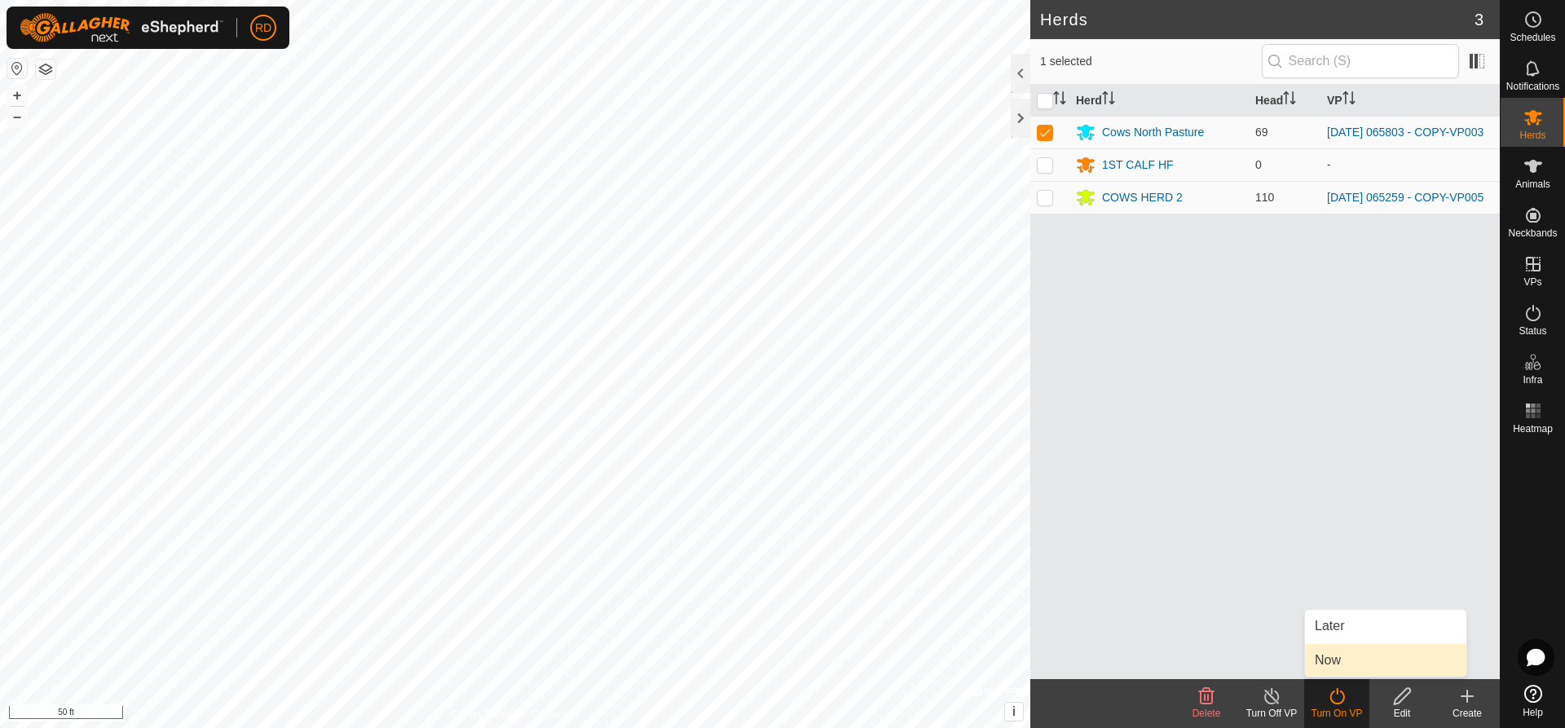
click at [1335, 663] on link "Now" at bounding box center [1385, 660] width 161 height 33
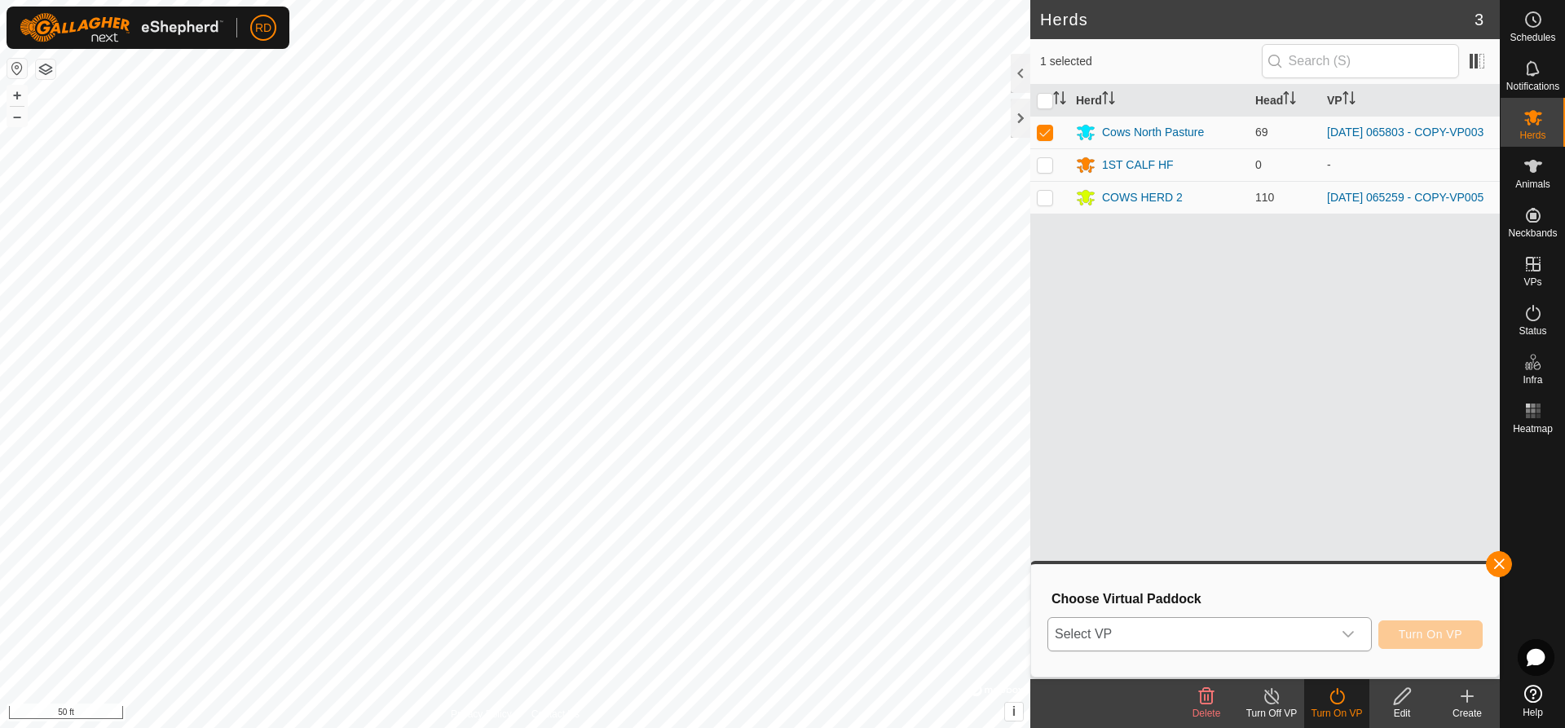
click at [1346, 637] on icon "dropdown trigger" at bounding box center [1348, 634] width 13 height 13
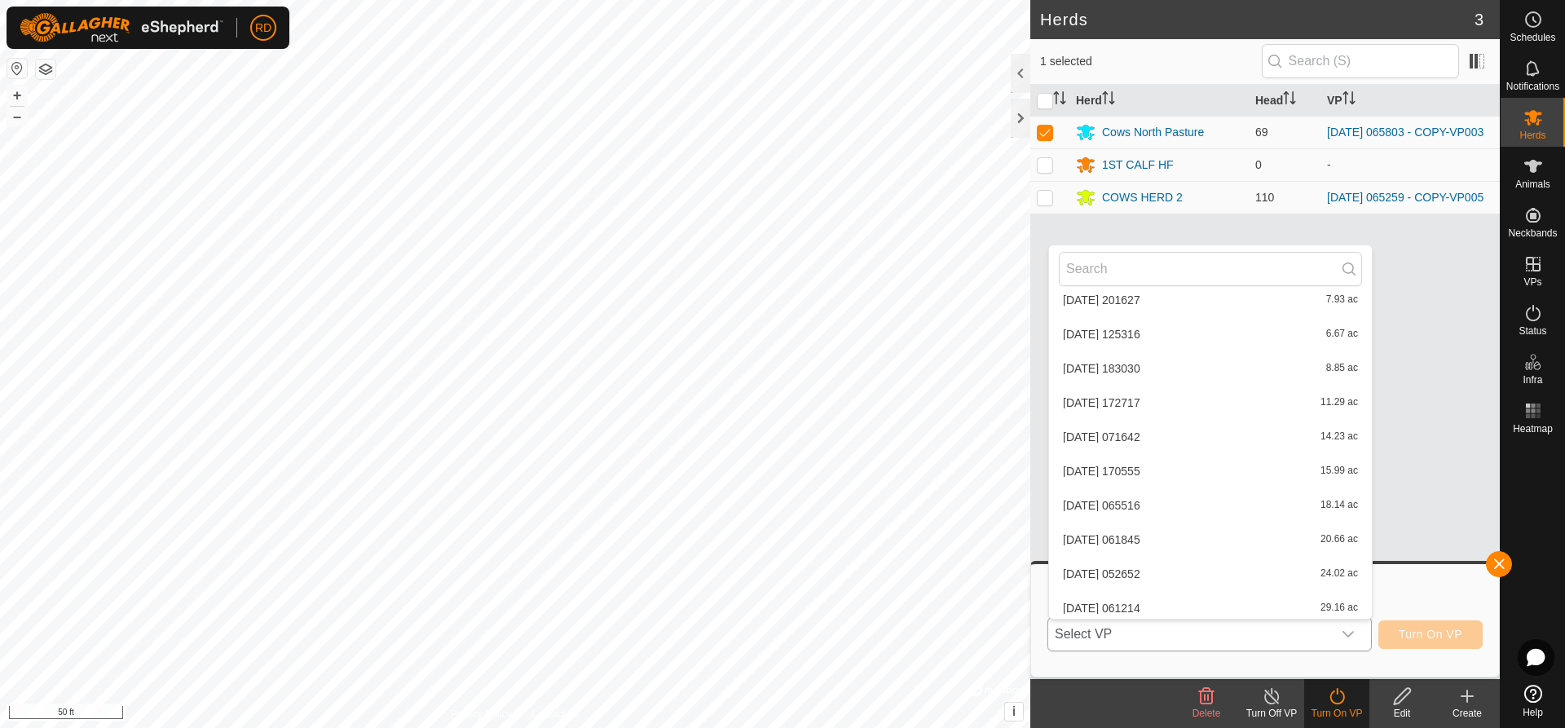
scroll to position [1504, 0]
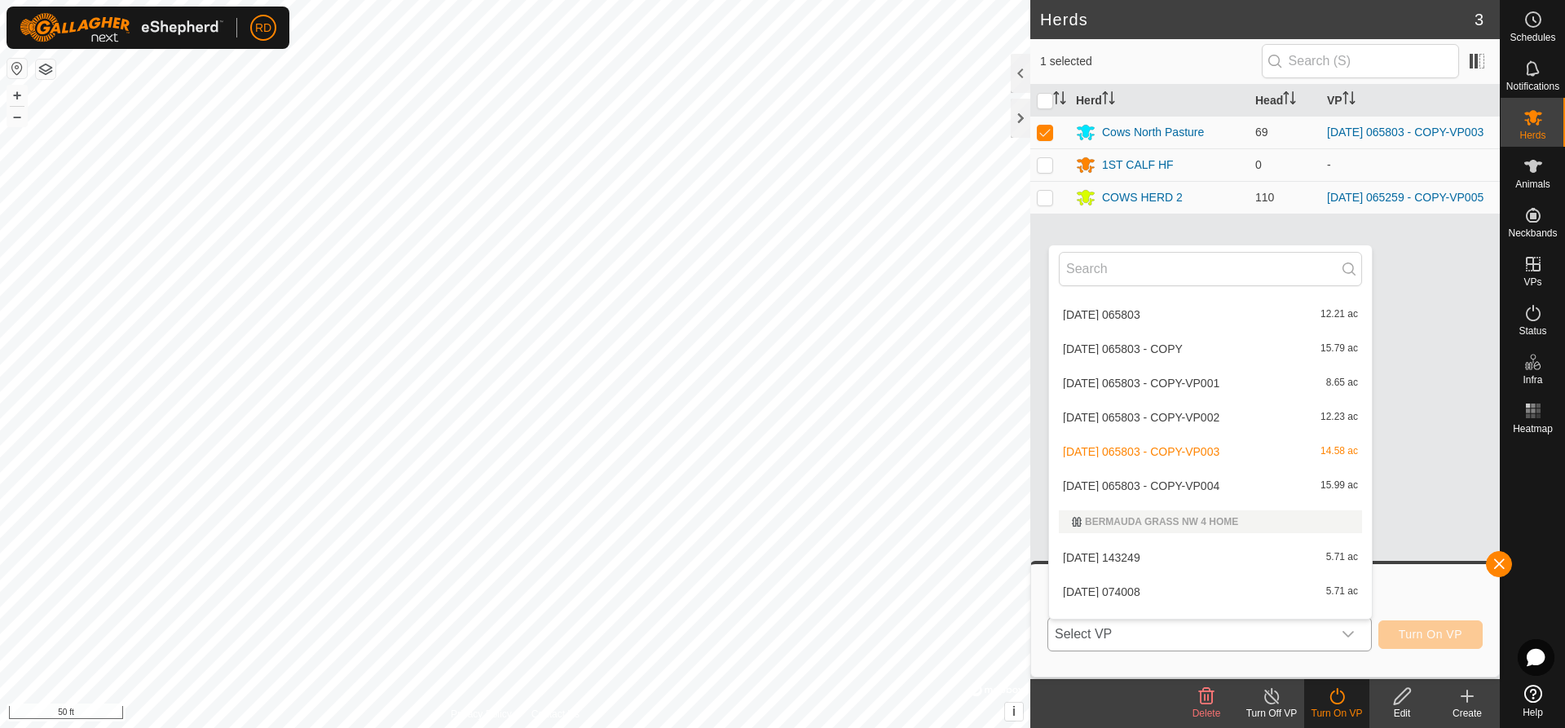
click at [1217, 491] on li "[DATE] 065803 - COPY-VP004 15.99 ac" at bounding box center [1210, 486] width 323 height 33
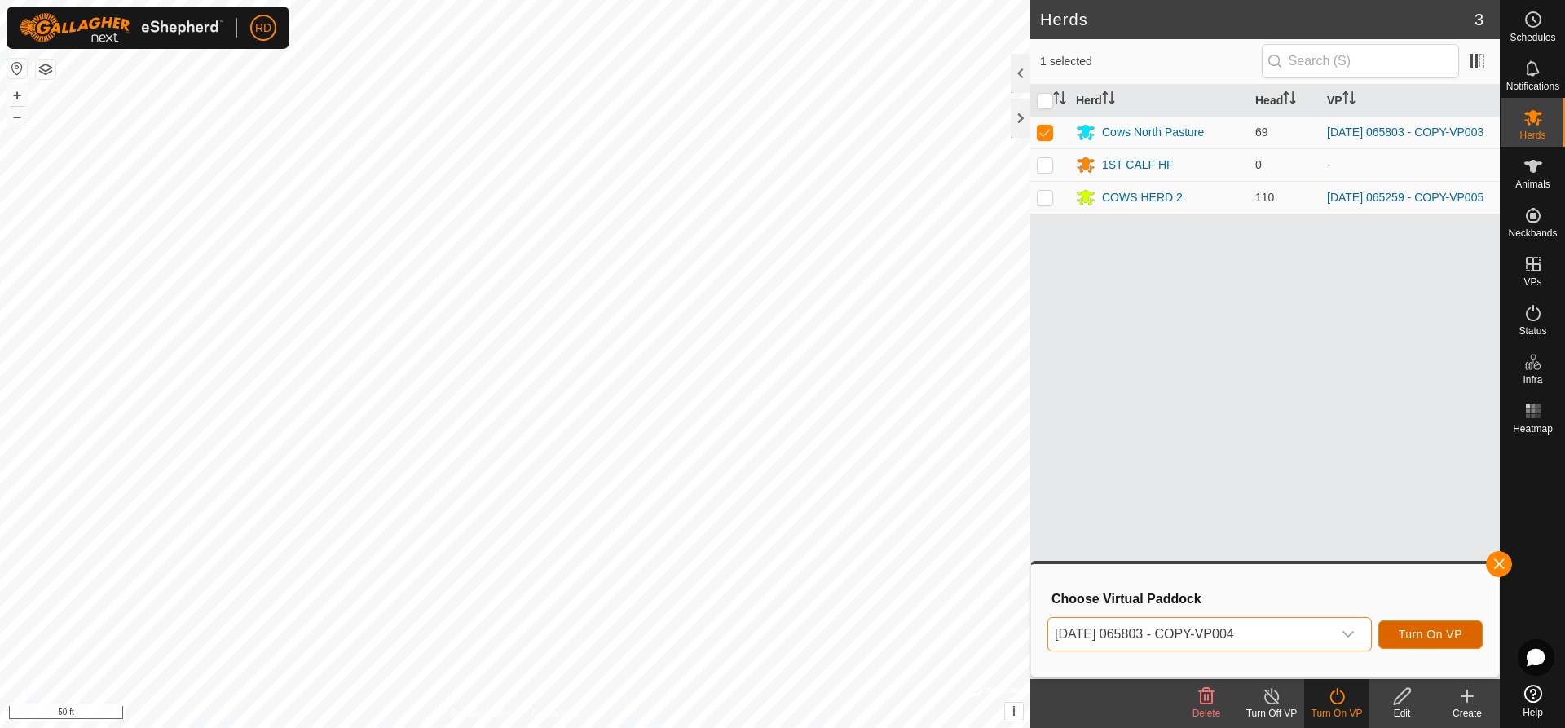
click at [1429, 639] on span "Turn On VP" at bounding box center [1431, 634] width 64 height 13
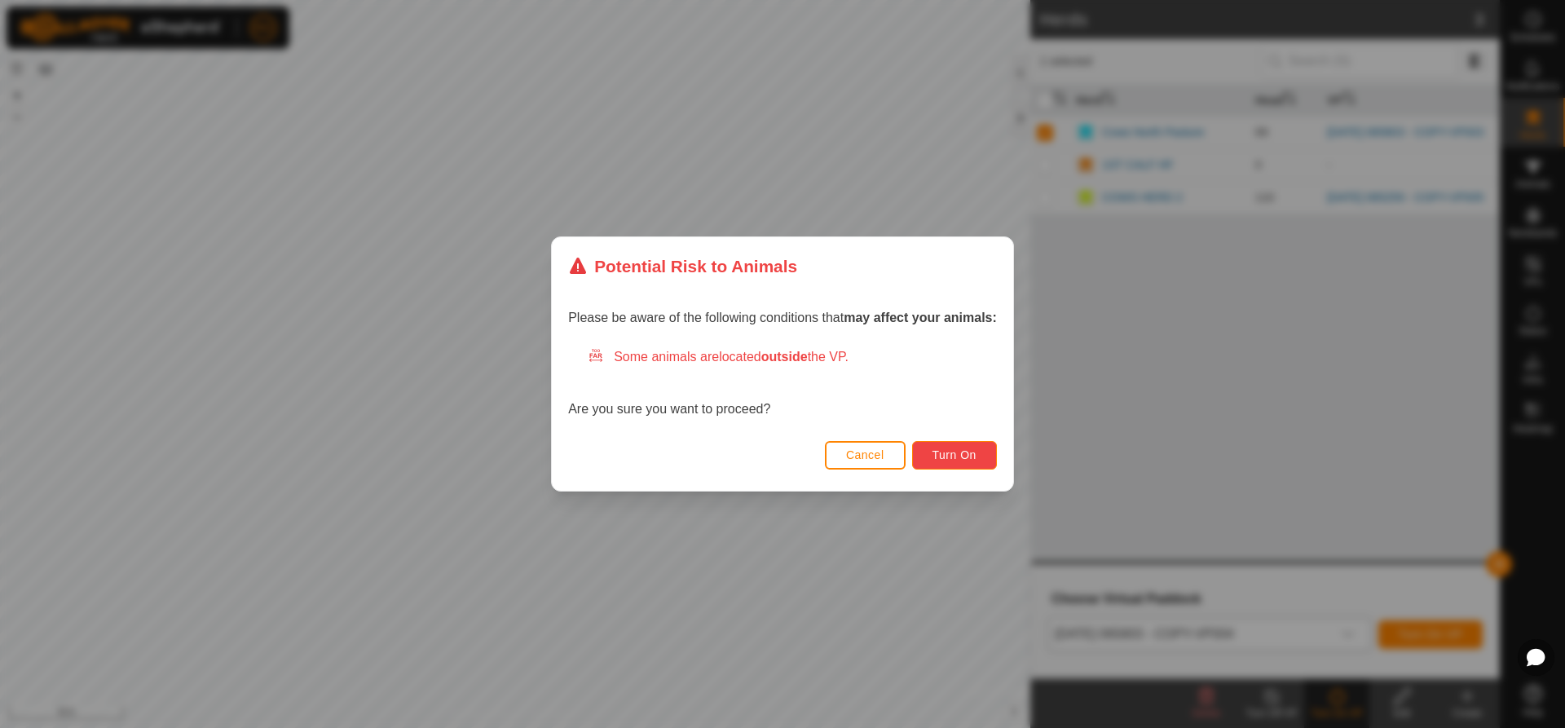
click at [963, 457] on span "Turn On" at bounding box center [955, 454] width 44 height 13
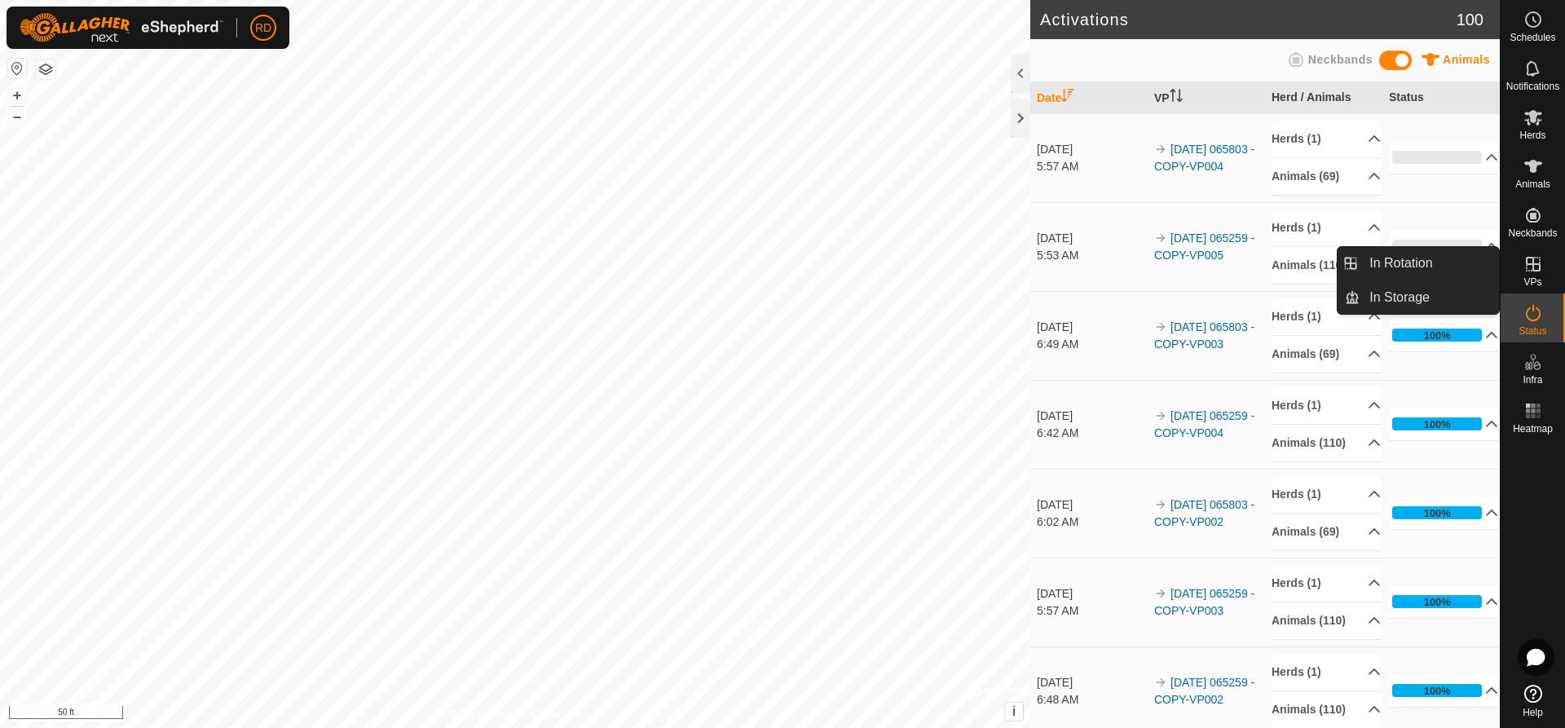
click at [1529, 266] on icon at bounding box center [1534, 264] width 20 height 20
click at [1376, 261] on link "In Rotation" at bounding box center [1429, 263] width 139 height 33
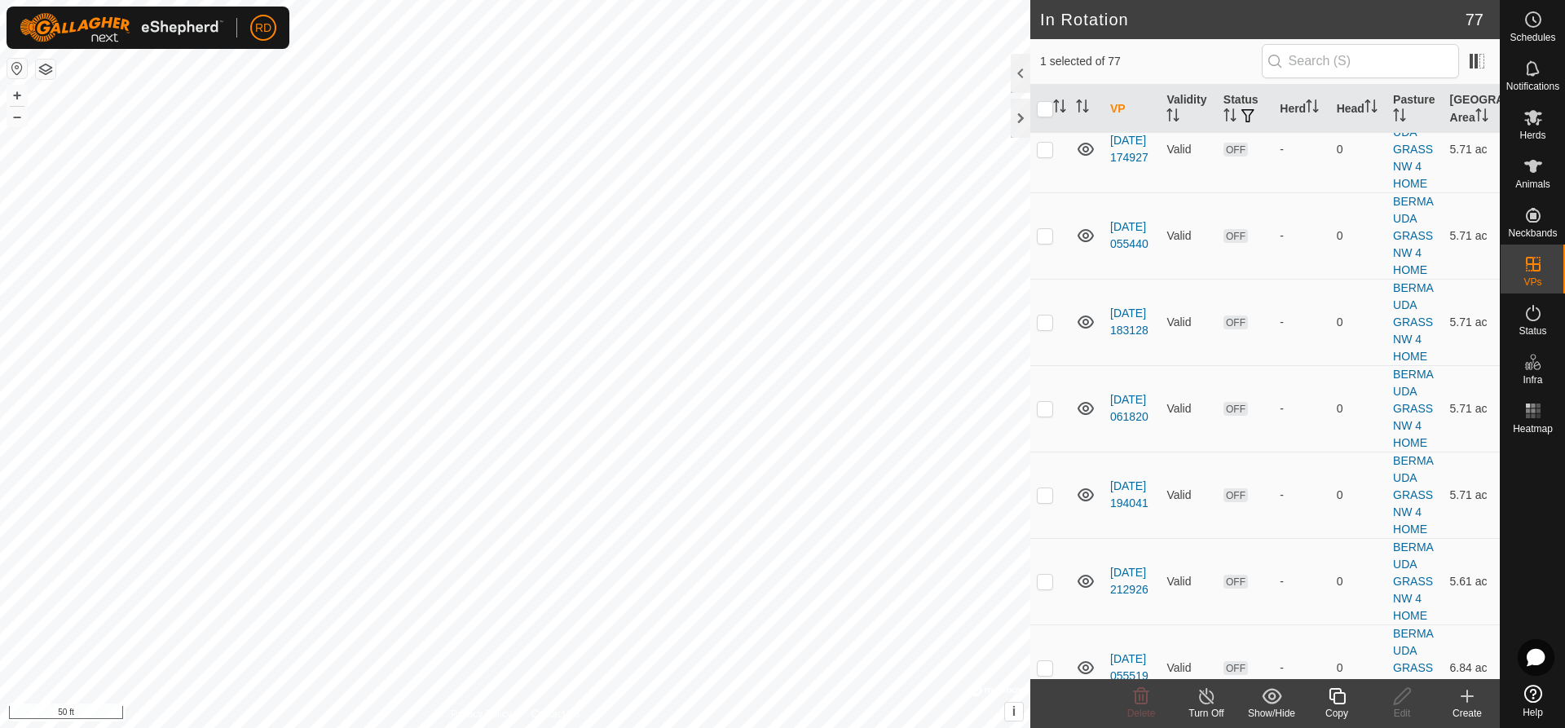
scroll to position [2691, 0]
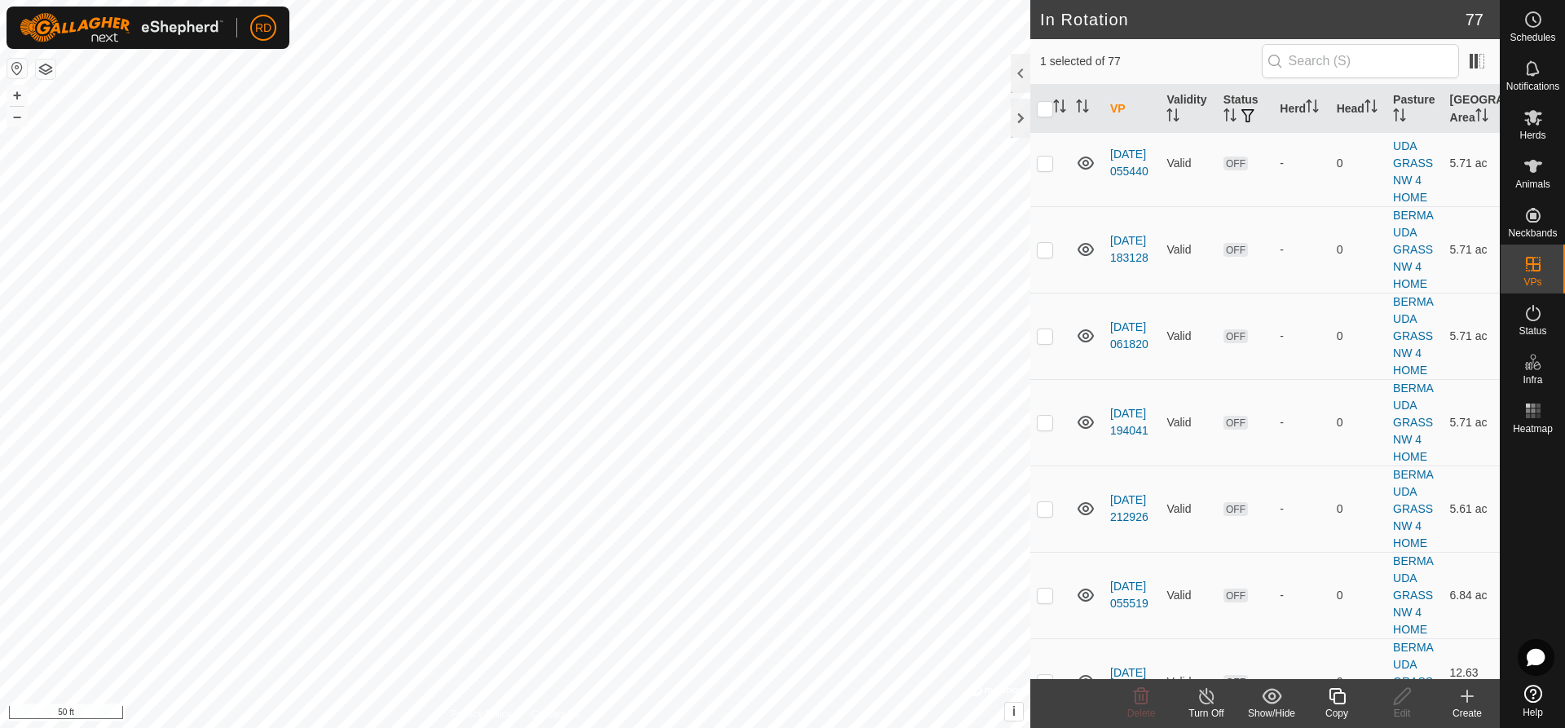
checkbox input "false"
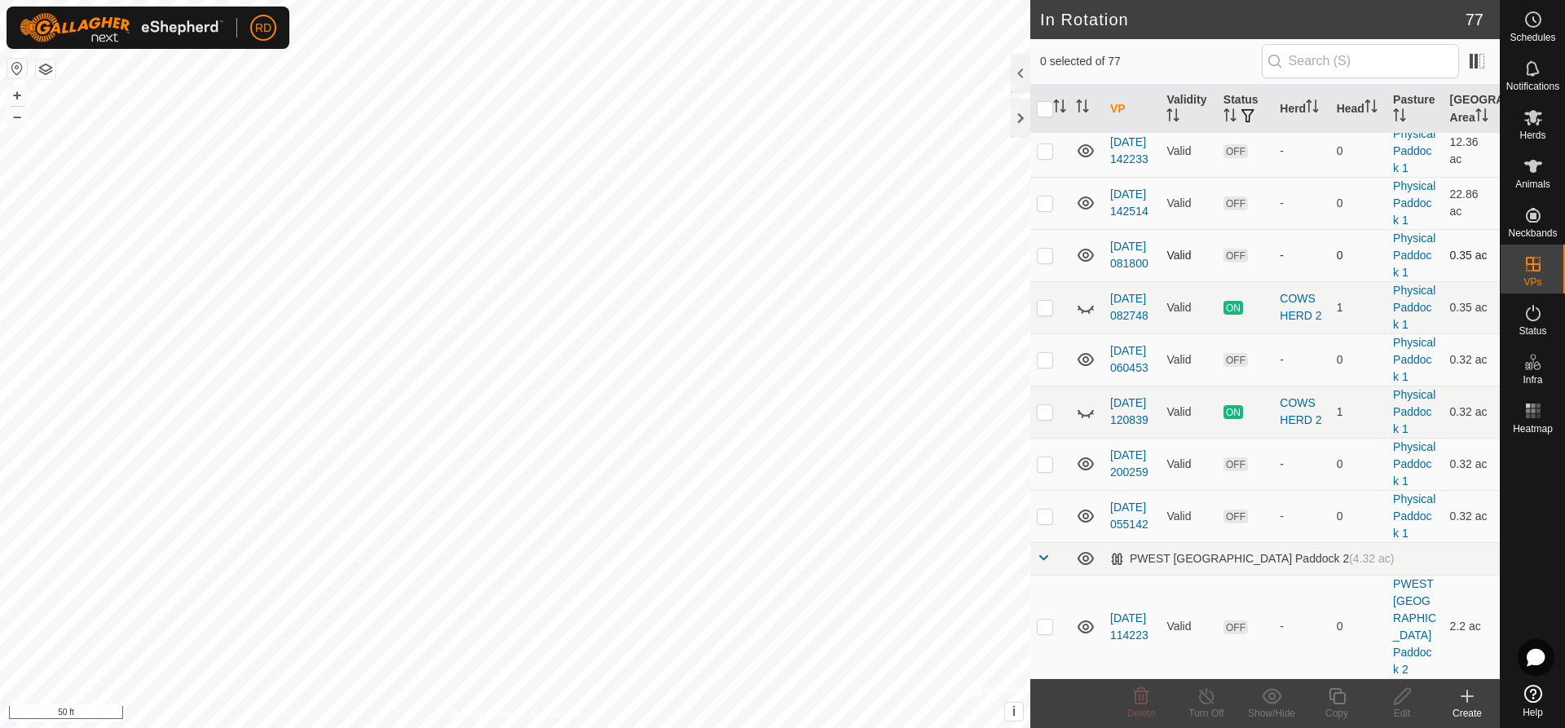
scroll to position [4498, 0]
